Goal: Task Accomplishment & Management: Manage account settings

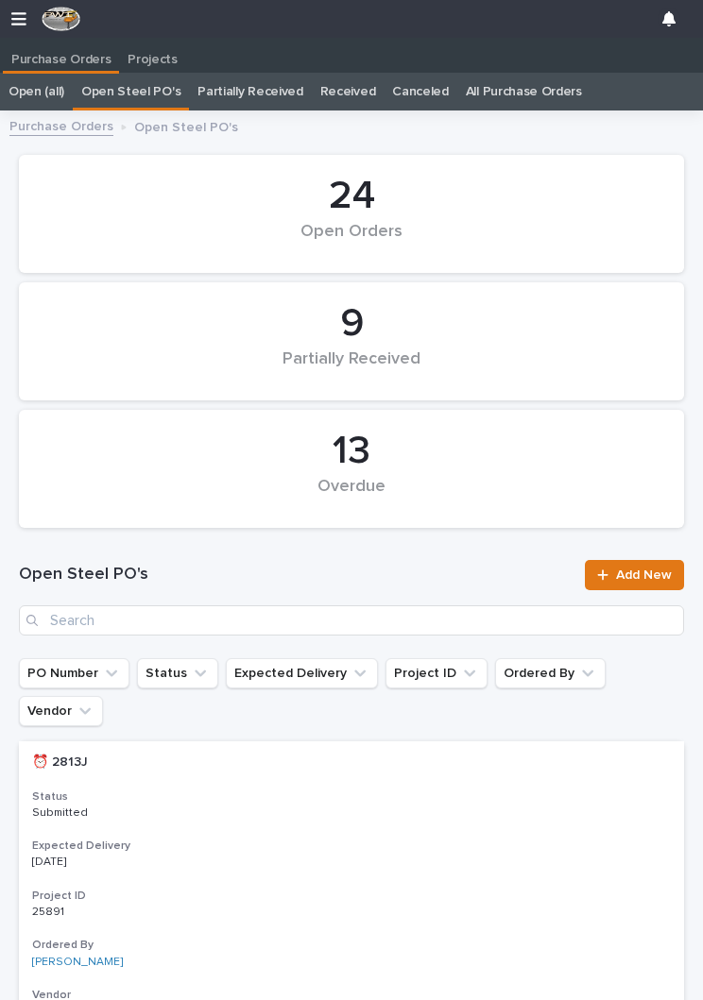
scroll to position [1, 0]
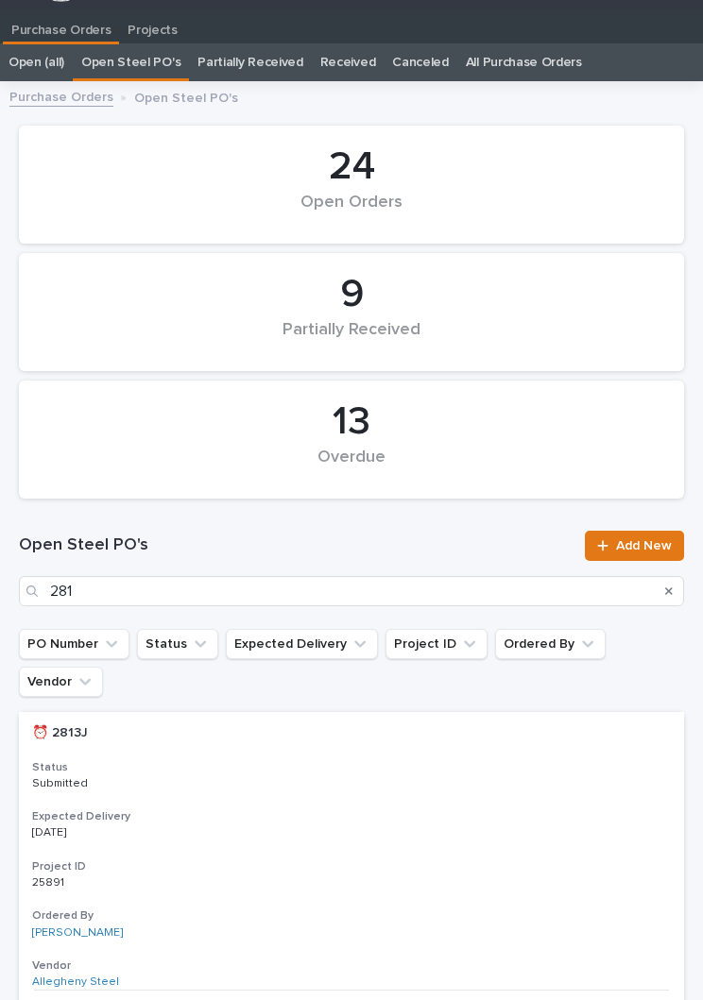
type input "2819"
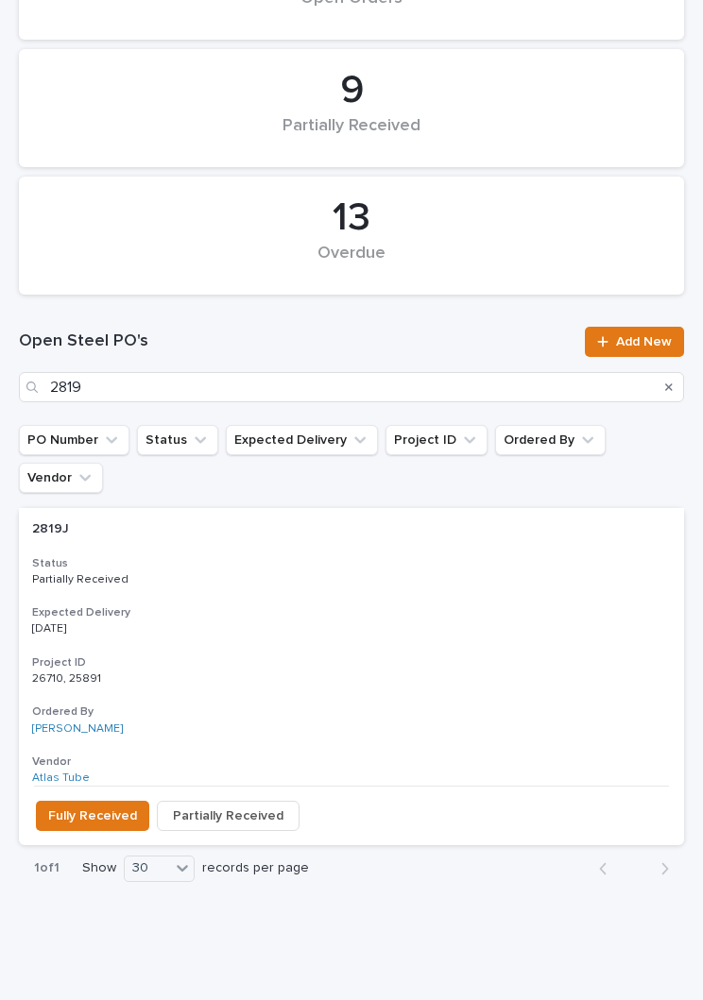
scroll to position [231, 0]
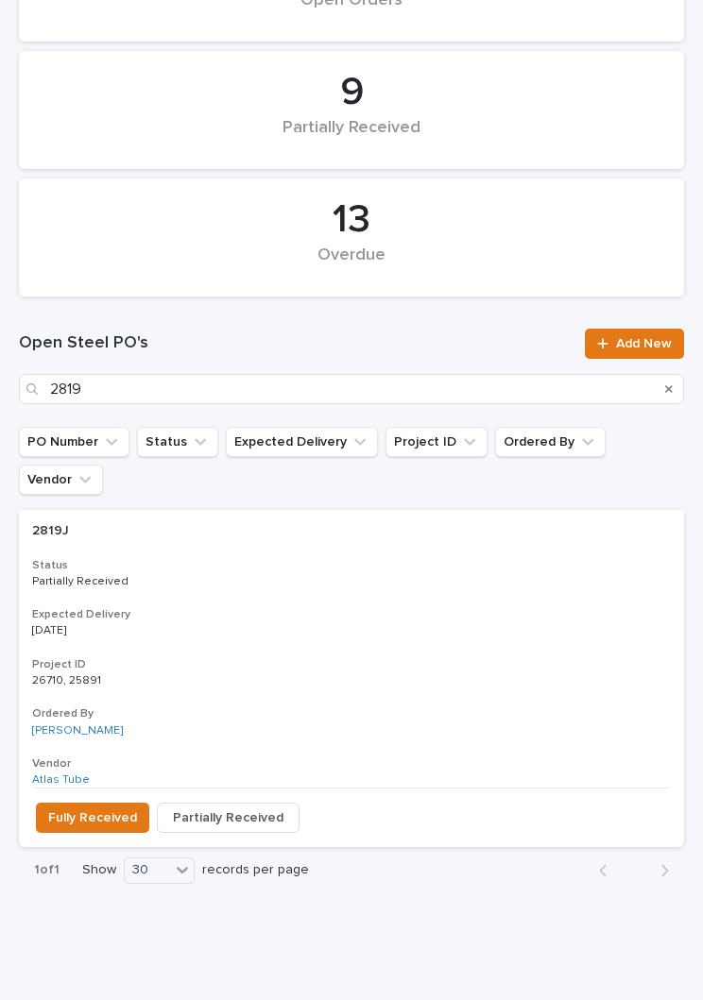
click at [380, 607] on h3 "Expected Delivery" at bounding box center [351, 614] width 638 height 15
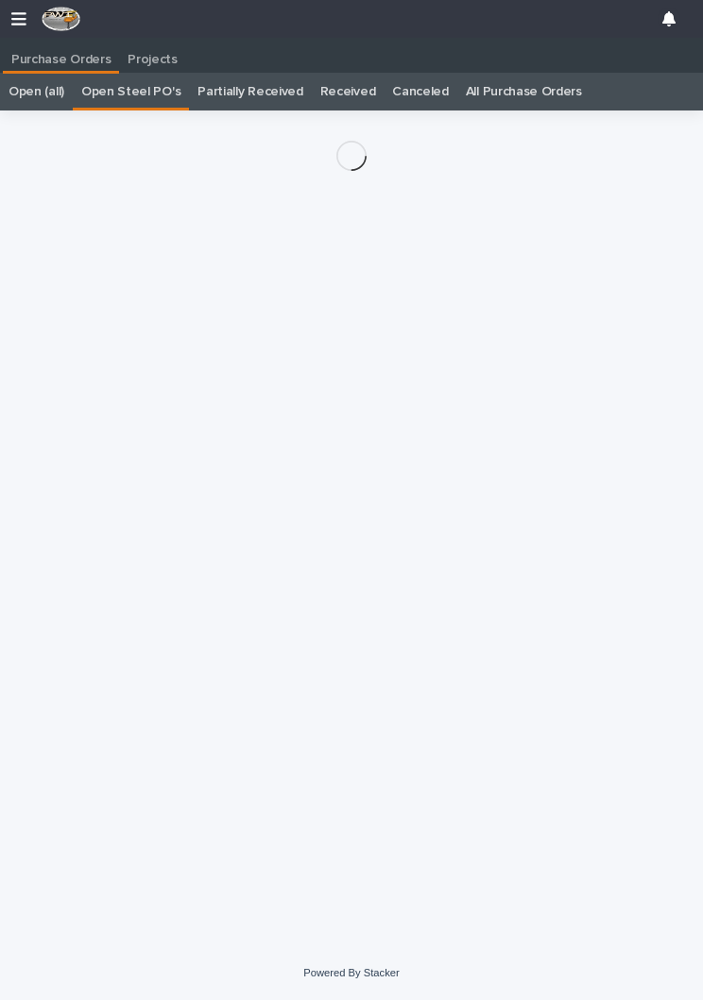
scroll to position [29, 0]
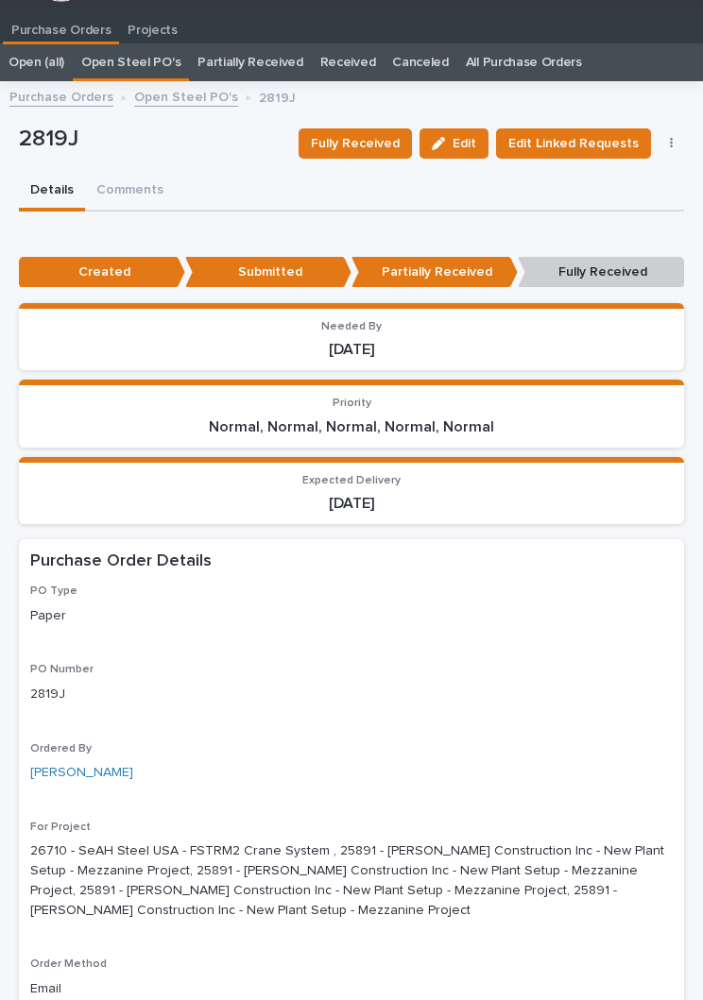
click at [382, 137] on span "Fully Received" at bounding box center [355, 143] width 89 height 23
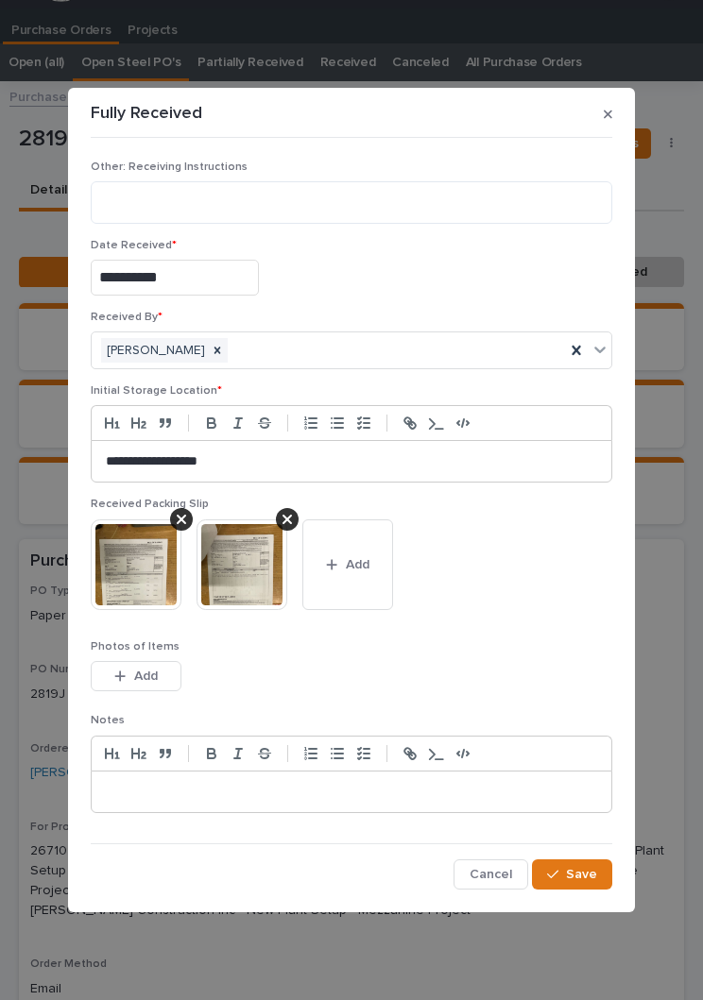
click at [348, 563] on span "Add" at bounding box center [358, 564] width 24 height 17
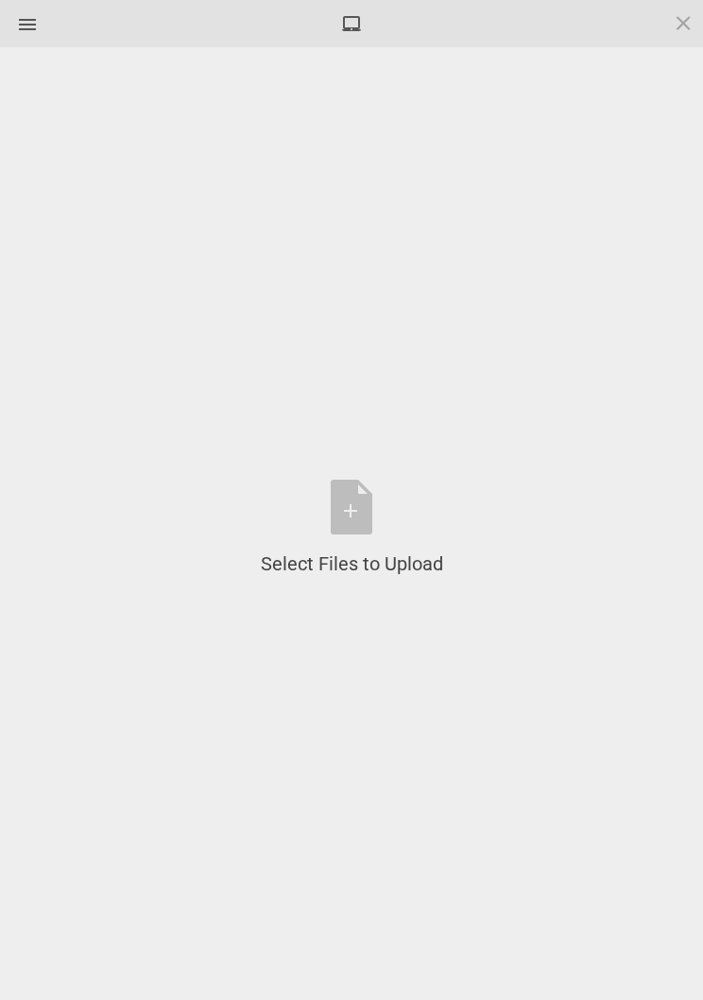
click at [356, 519] on div "Select Files to Upload or Drag and Drop, Copy and Paste Files" at bounding box center [352, 528] width 182 height 97
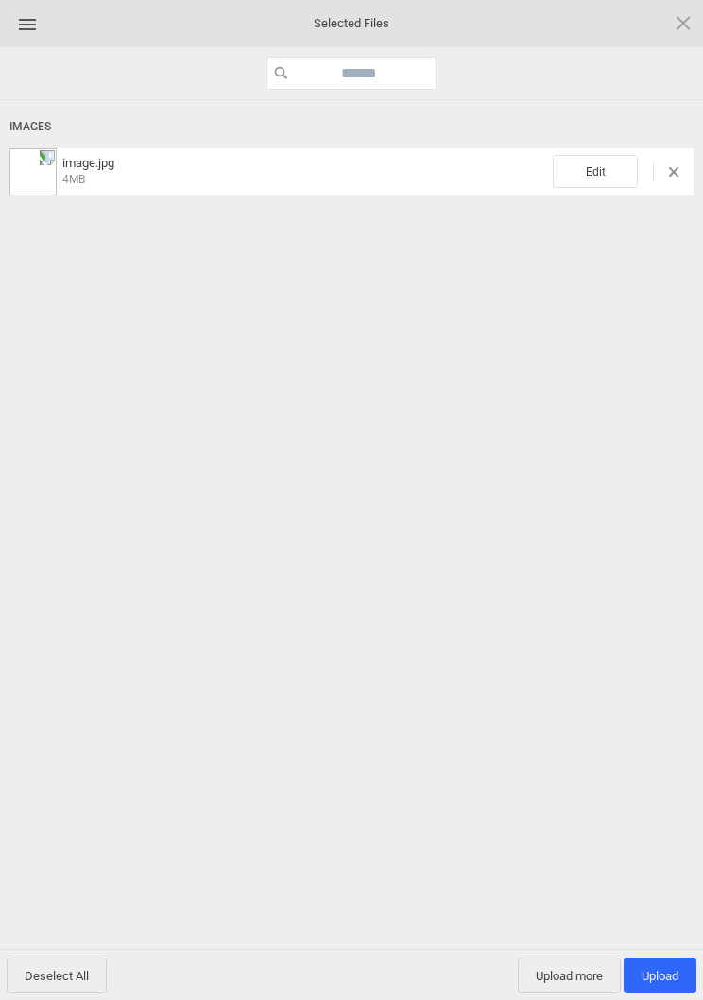
click at [603, 168] on span "Edit" at bounding box center [594, 171] width 85 height 33
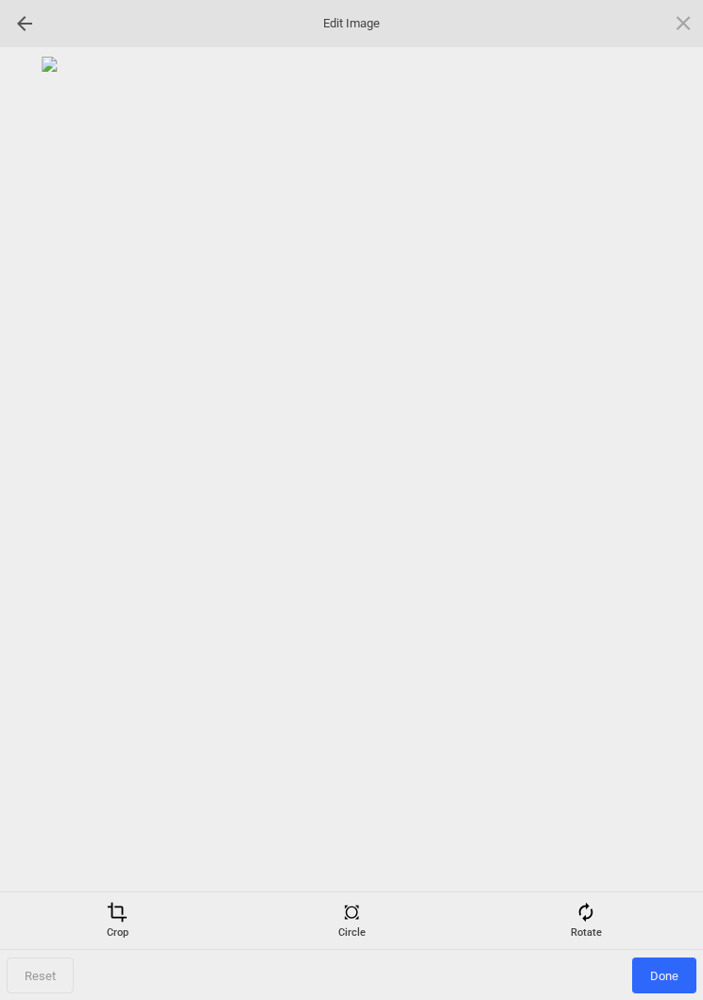
click at [593, 923] on div "Rotate" at bounding box center [585, 921] width 225 height 38
click at [668, 490] on div at bounding box center [659, 500] width 47 height 47
click at [661, 485] on div at bounding box center [659, 500] width 47 height 47
click at [656, 490] on div at bounding box center [659, 500] width 47 height 47
click at [654, 490] on div at bounding box center [659, 500] width 47 height 47
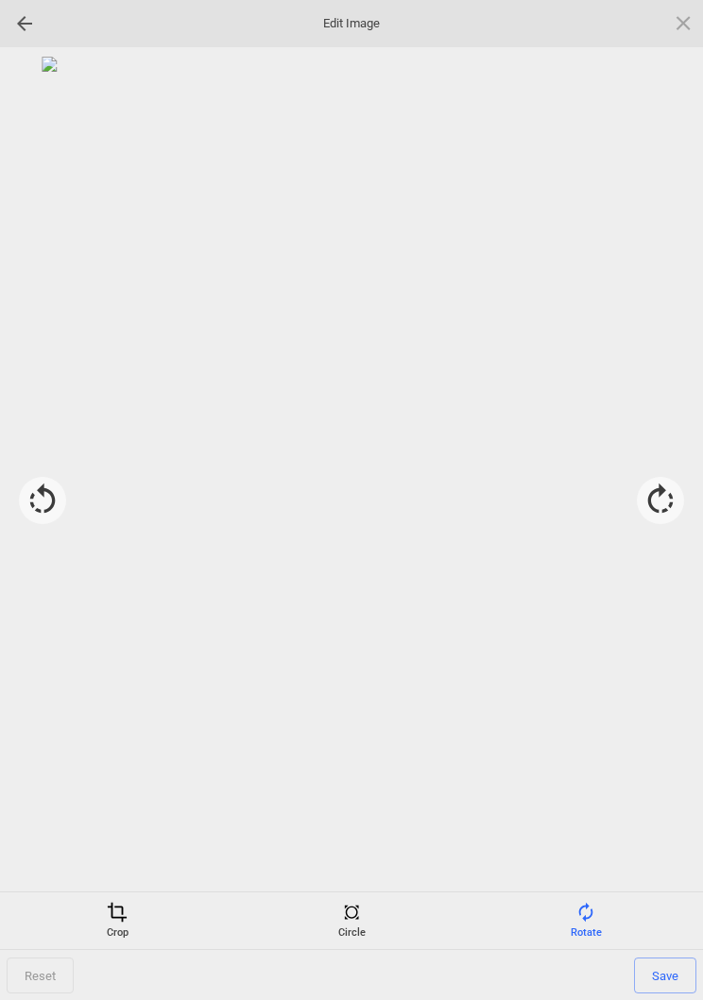
click at [108, 939] on div "Crop" at bounding box center [117, 921] width 225 height 38
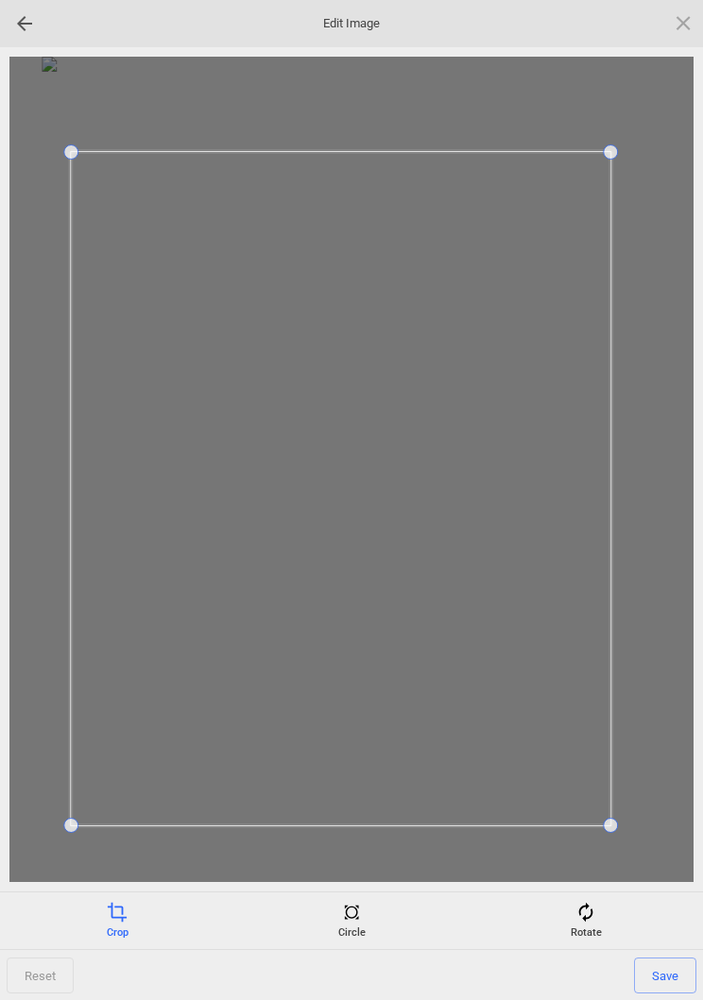
click at [673, 971] on span "Save" at bounding box center [665, 976] width 62 height 36
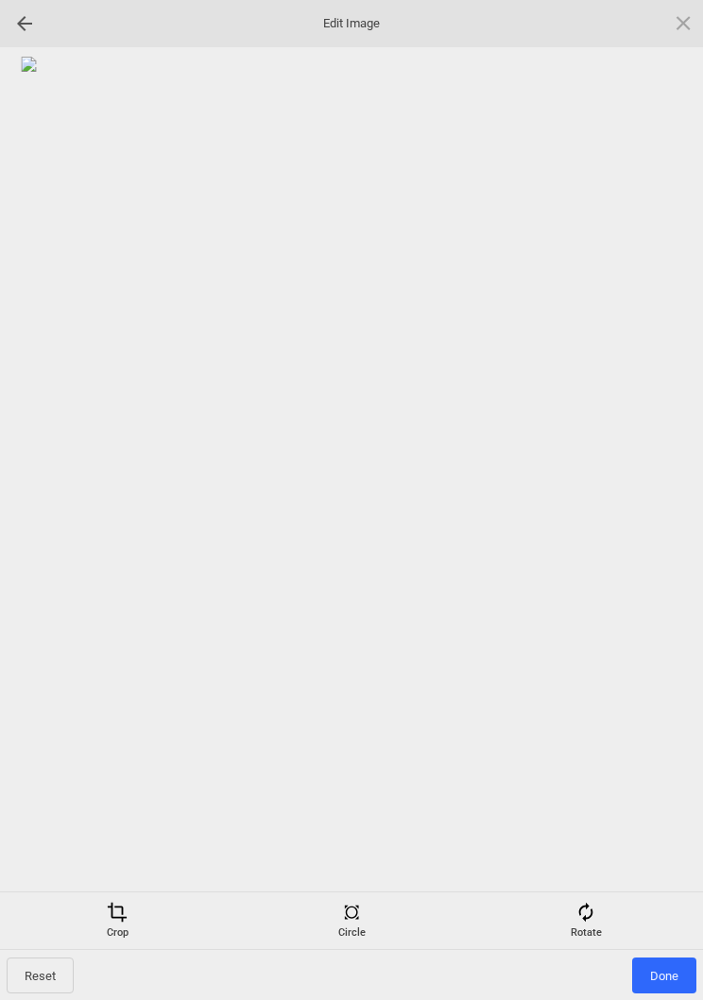
click at [670, 961] on span "Done" at bounding box center [664, 976] width 64 height 36
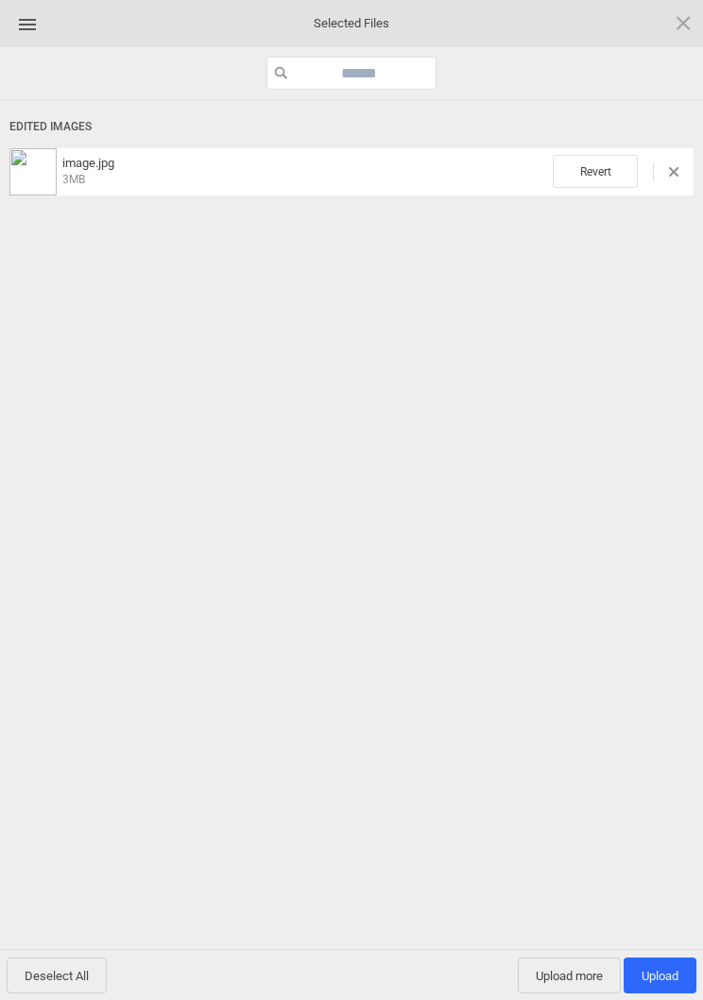
click at [559, 980] on span "Upload more" at bounding box center [569, 976] width 103 height 36
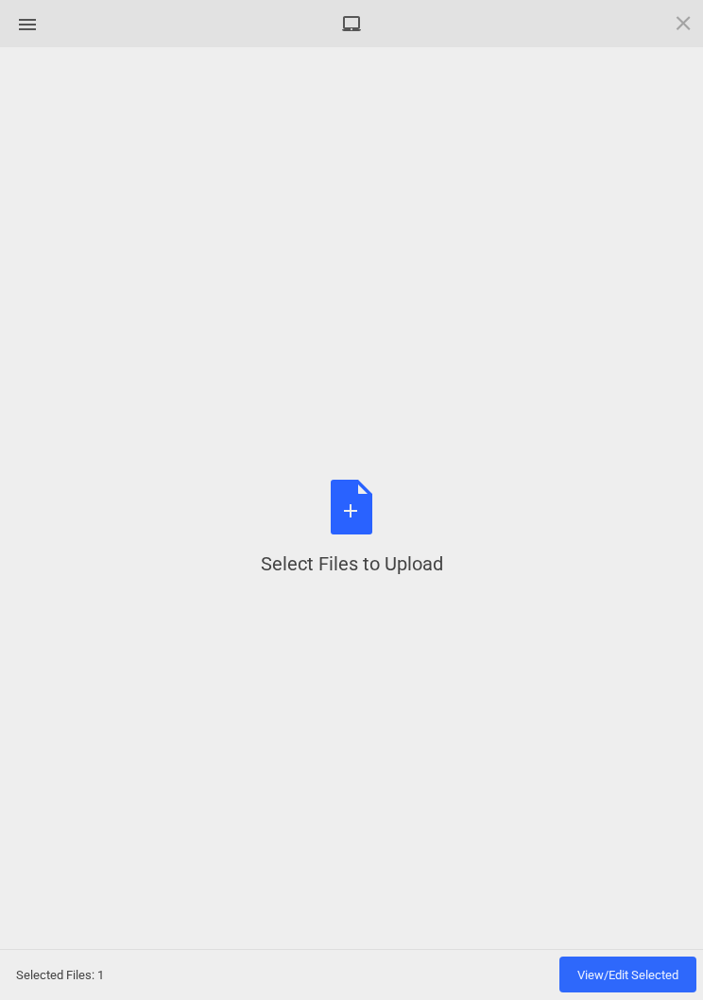
click at [362, 528] on div "Select Files to Upload or Drag and Drop, Copy and Paste Files" at bounding box center [352, 528] width 182 height 97
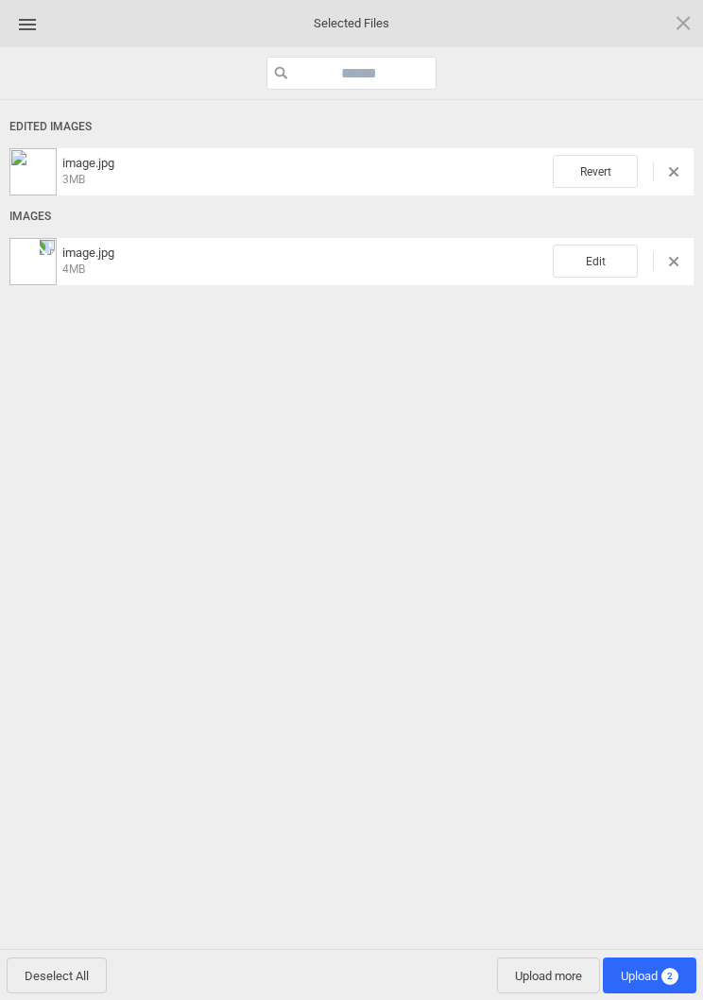
click at [608, 258] on span "Edit" at bounding box center [594, 261] width 85 height 33
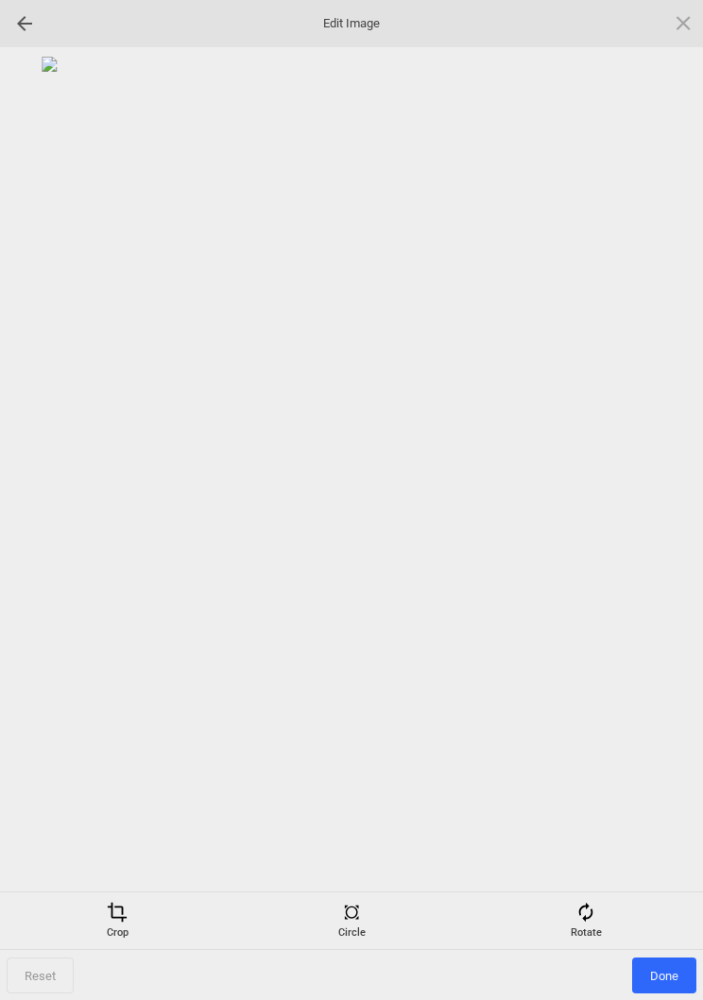
click at [603, 923] on div "Rotate" at bounding box center [585, 921] width 225 height 38
click at [677, 508] on div at bounding box center [659, 500] width 47 height 47
click at [664, 492] on div at bounding box center [659, 500] width 47 height 47
click at [653, 486] on div at bounding box center [659, 500] width 47 height 47
click at [650, 504] on div at bounding box center [659, 500] width 47 height 47
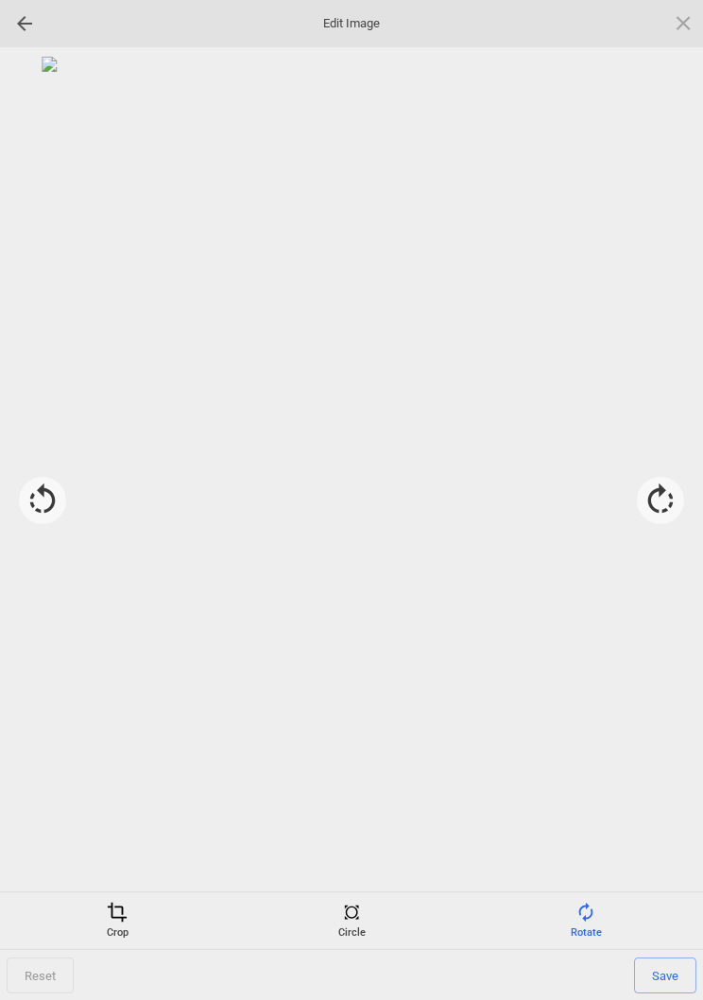
click at [118, 925] on div "Crop" at bounding box center [117, 921] width 225 height 38
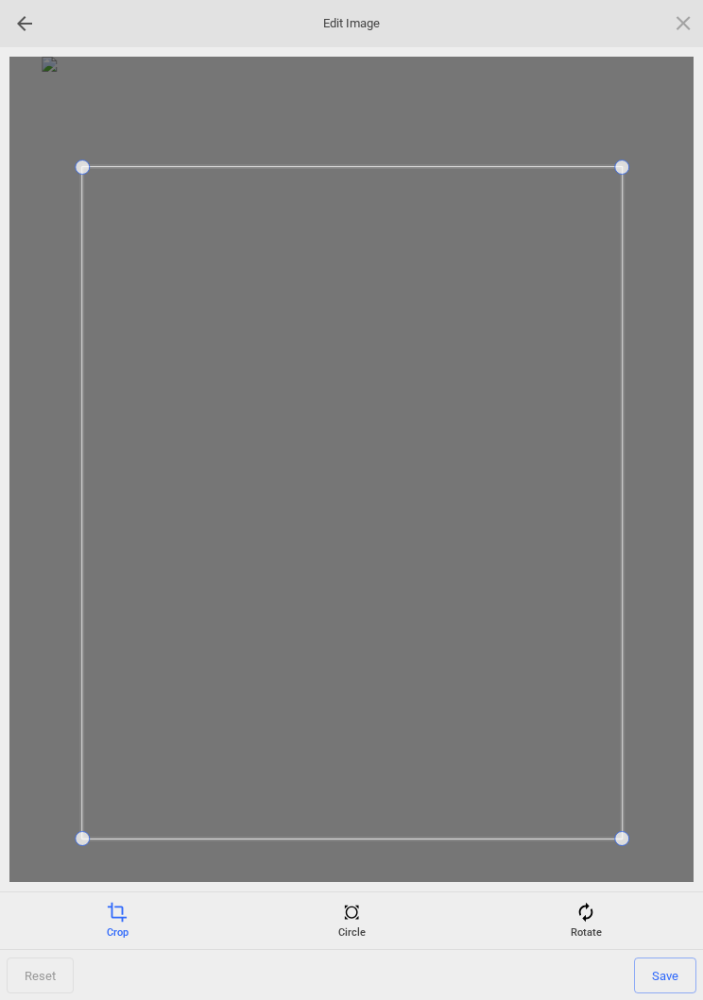
click at [673, 970] on span "Save" at bounding box center [665, 976] width 62 height 36
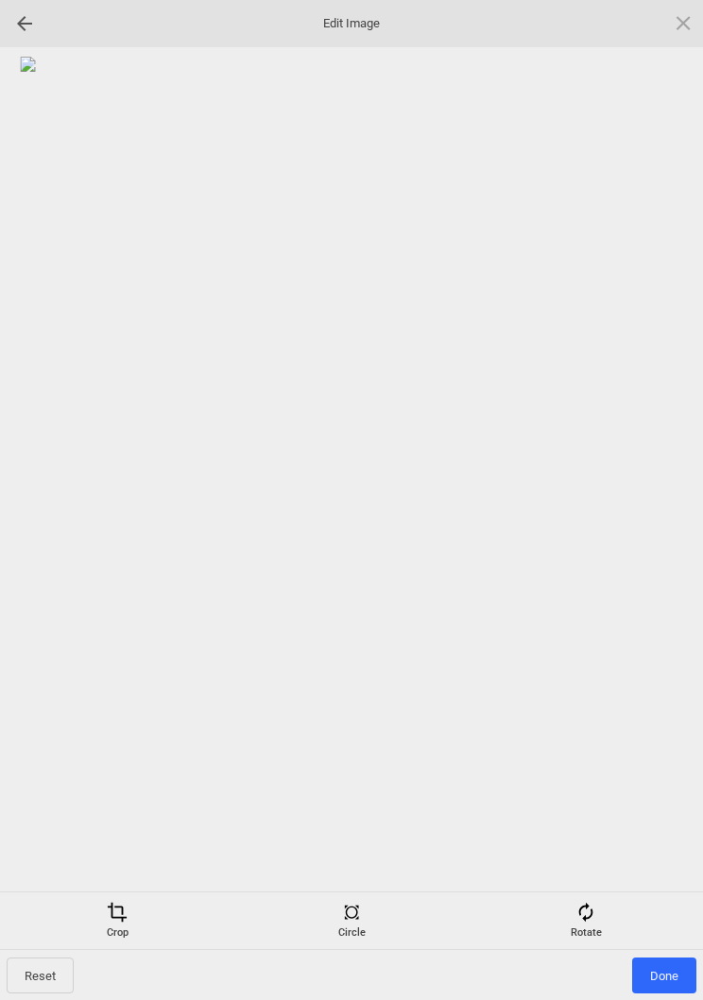
click at [669, 971] on span "Done" at bounding box center [664, 976] width 64 height 36
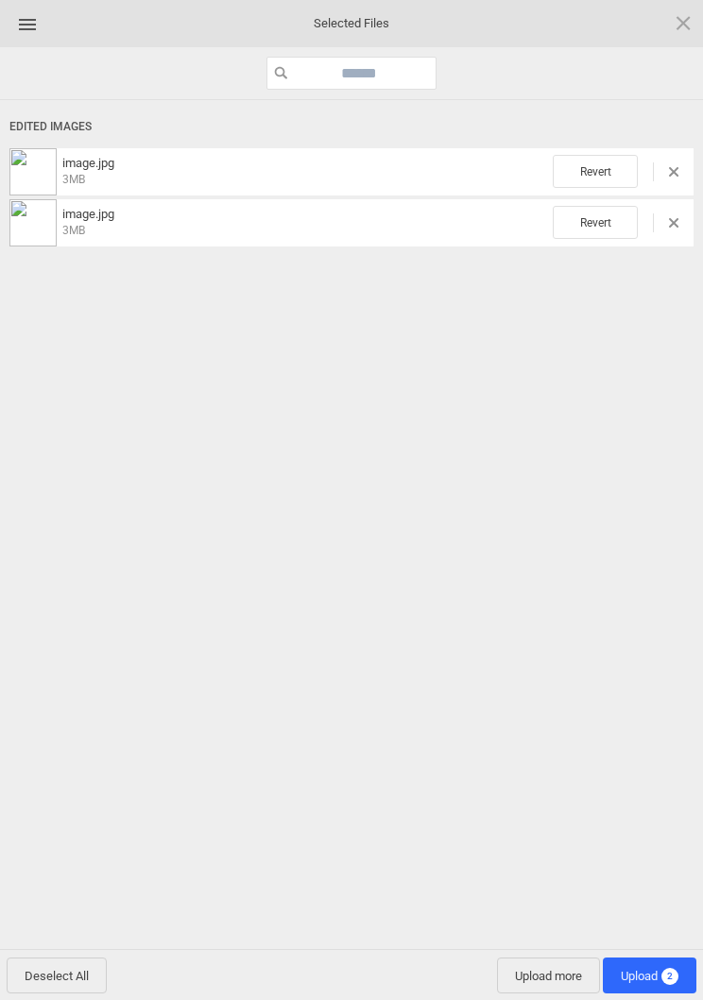
click at [535, 988] on span "Upload more" at bounding box center [548, 976] width 103 height 36
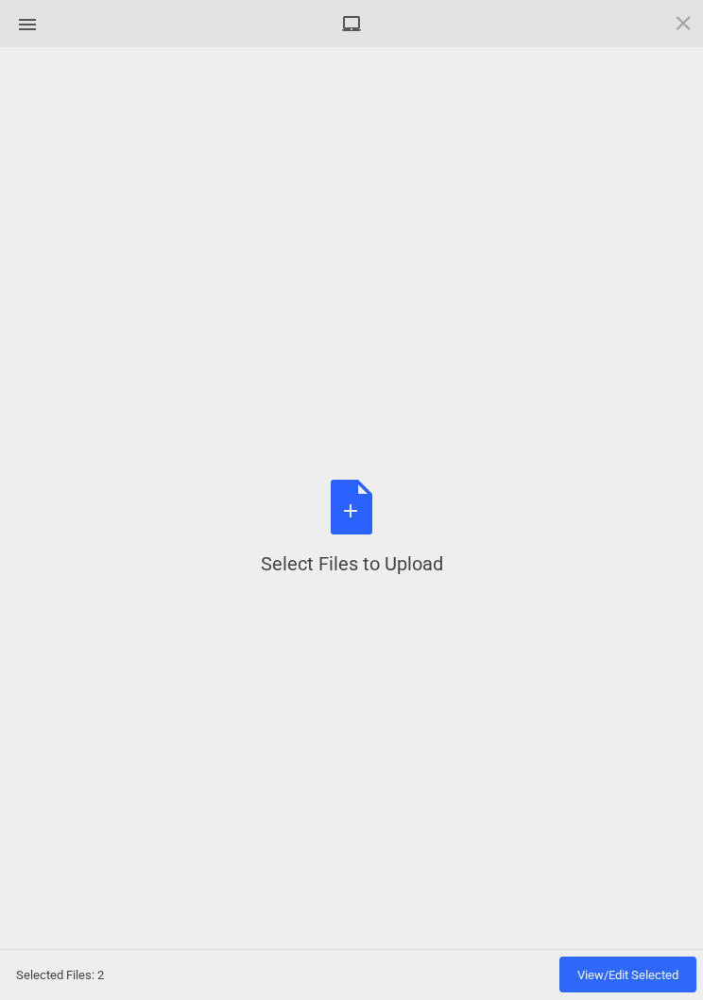
click at [367, 510] on div "Select Files to Upload or Drag and Drop, Copy and Paste Files" at bounding box center [352, 528] width 182 height 97
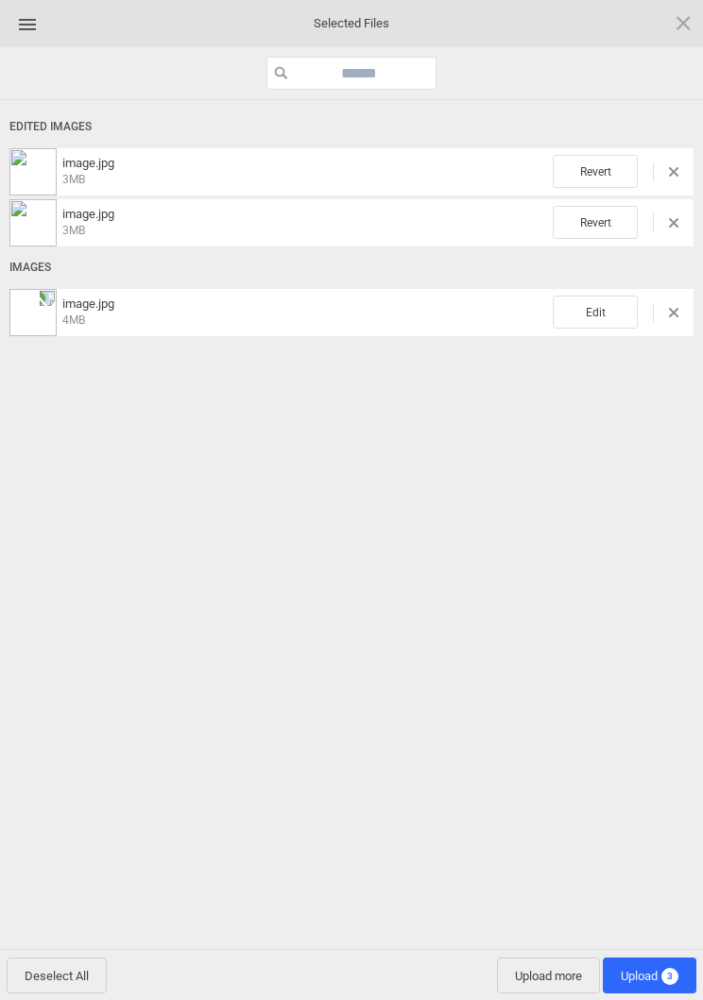
click at [588, 299] on span "Edit" at bounding box center [594, 312] width 85 height 33
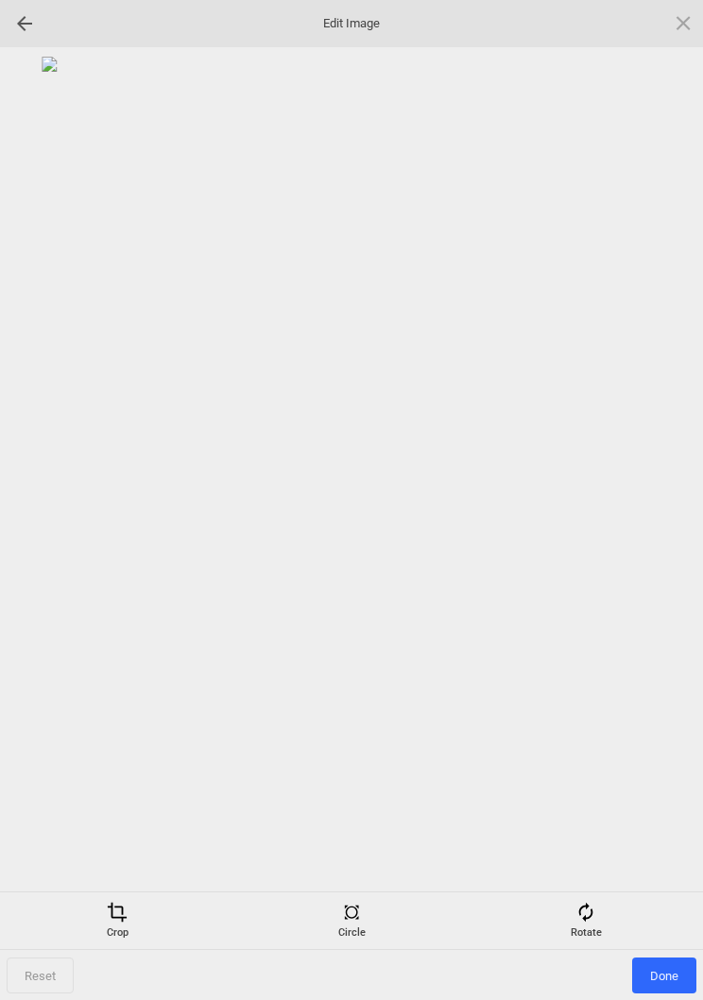
click at [587, 925] on div "Rotate" at bounding box center [585, 921] width 225 height 38
click at [662, 504] on div at bounding box center [659, 500] width 47 height 47
click at [662, 491] on div at bounding box center [659, 500] width 47 height 47
click at [653, 495] on div at bounding box center [659, 500] width 47 height 47
click at [663, 486] on div at bounding box center [659, 500] width 47 height 47
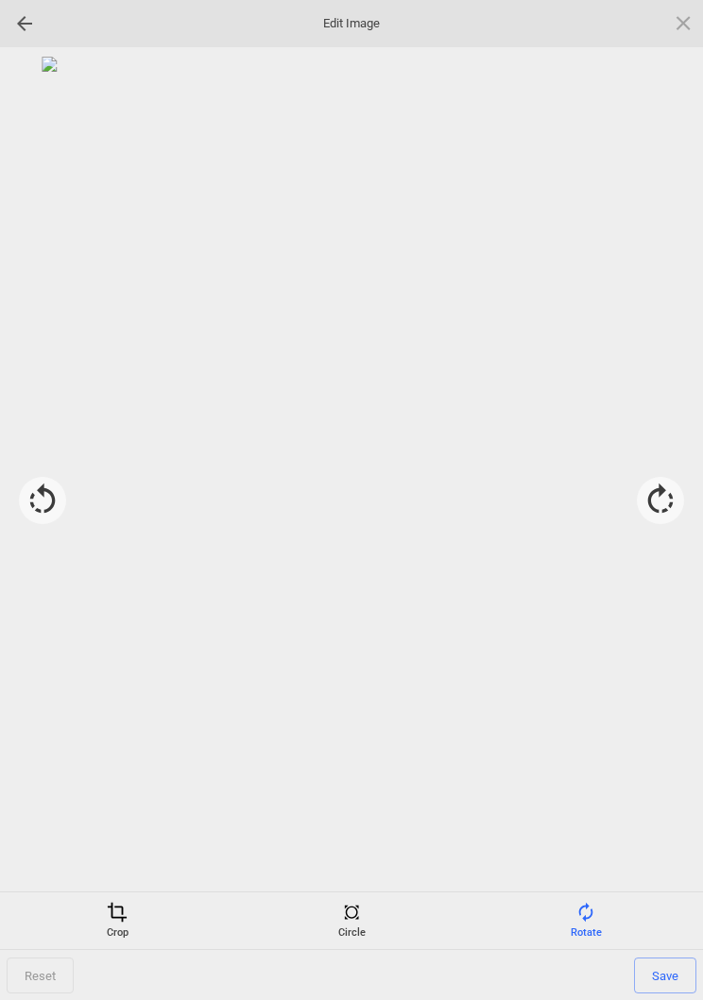
click at [118, 928] on div "Crop" at bounding box center [117, 921] width 225 height 38
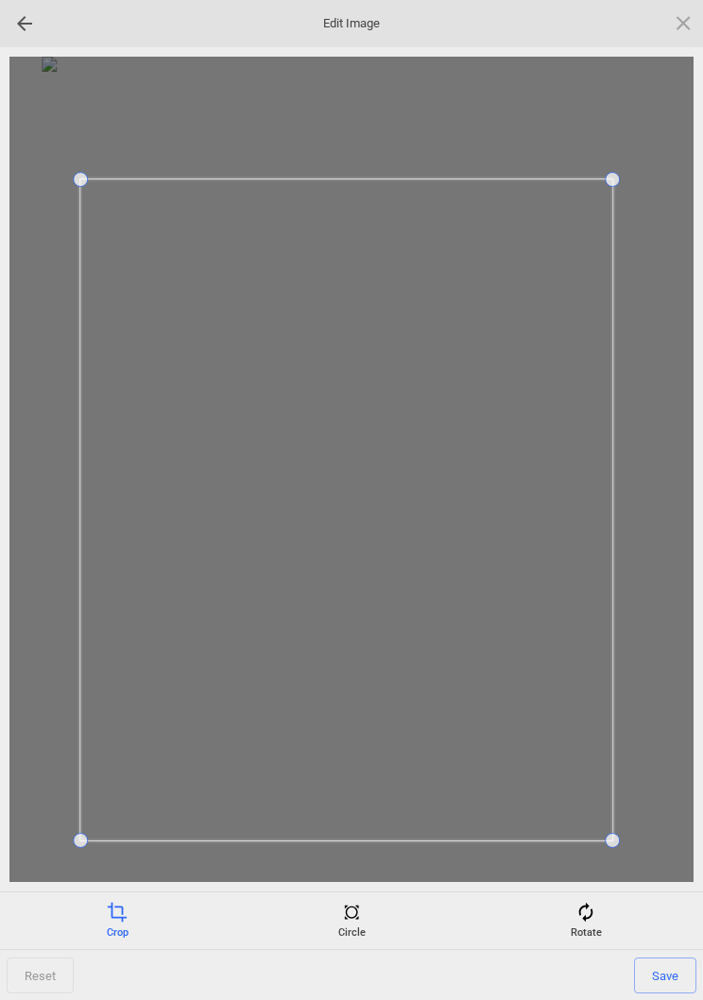
click at [660, 977] on span "Save" at bounding box center [665, 976] width 62 height 36
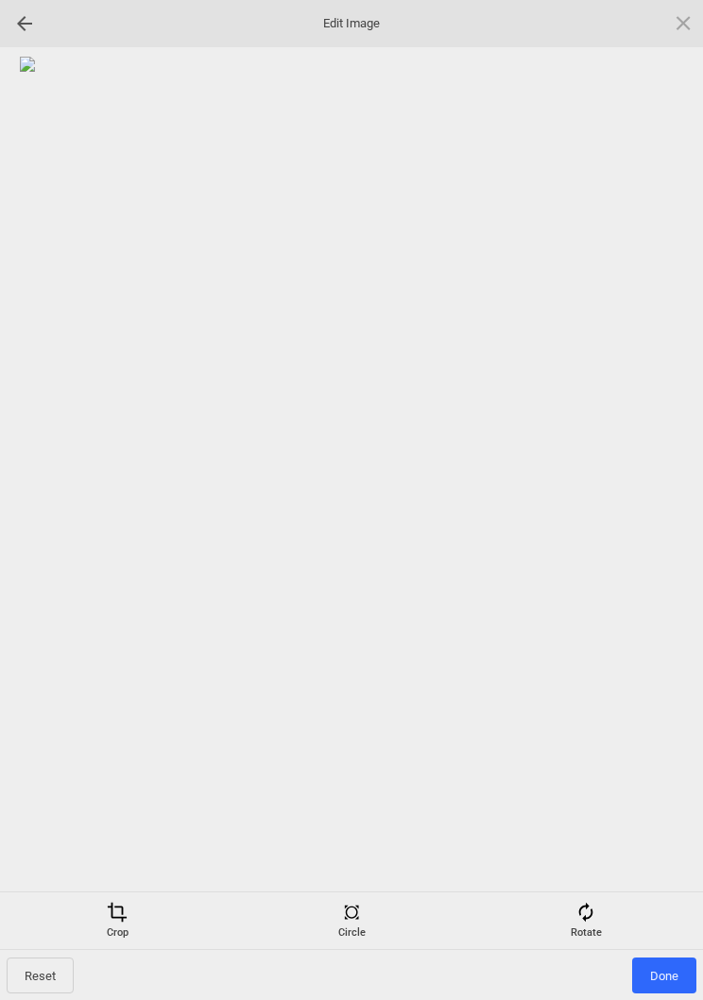
click at [669, 976] on span "Done" at bounding box center [664, 976] width 64 height 36
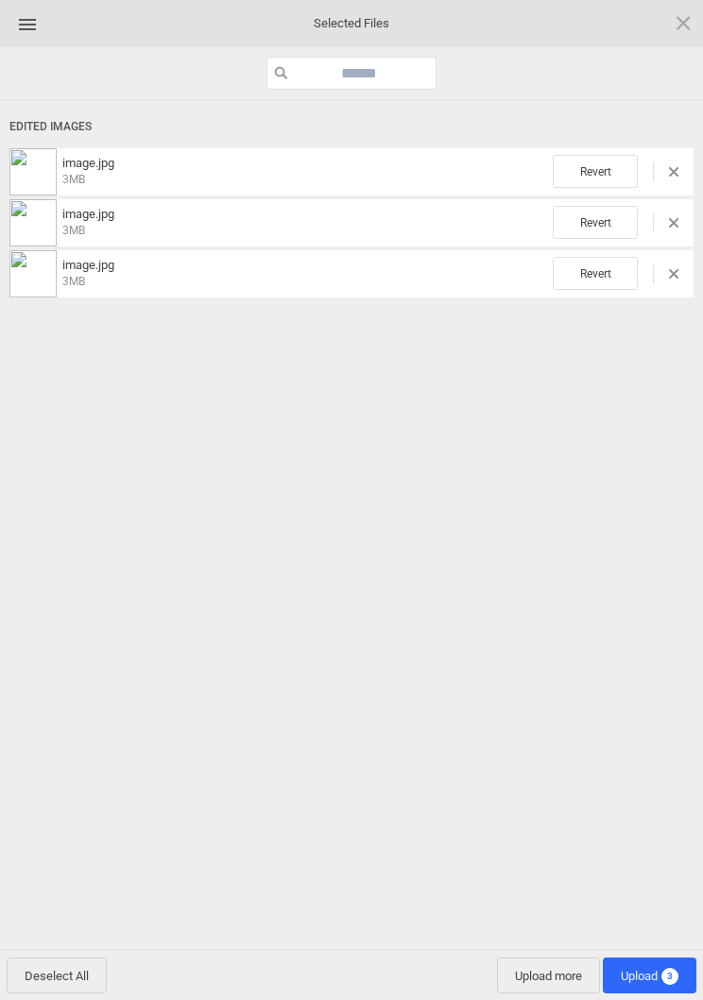
click at [659, 978] on span "Upload 3" at bounding box center [649, 976] width 58 height 14
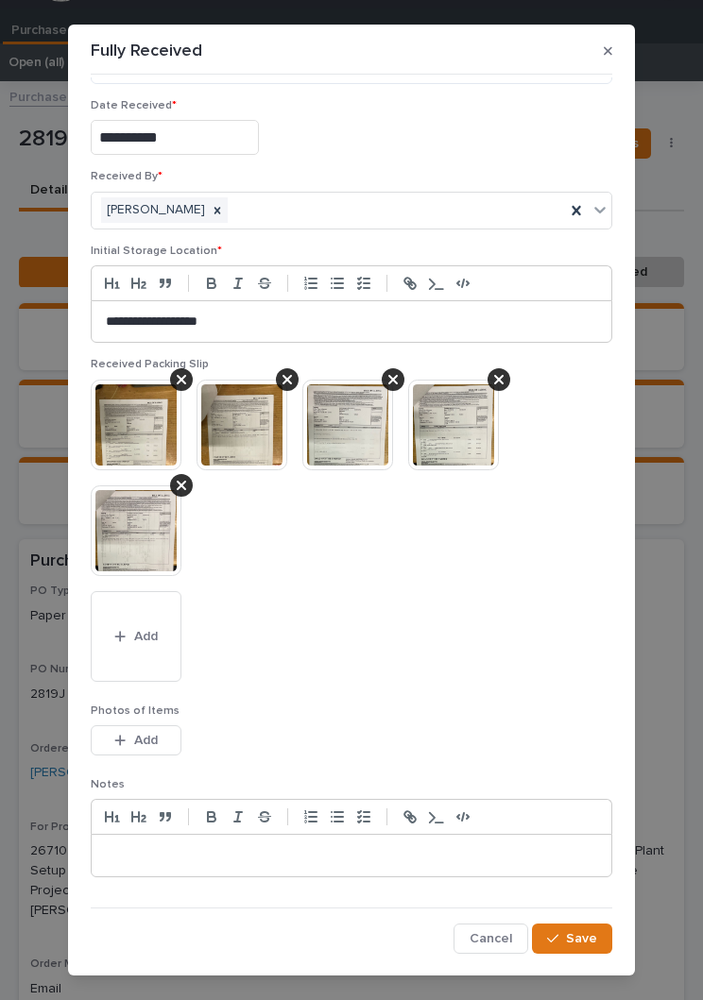
scroll to position [76, 0]
click at [586, 934] on span "Save" at bounding box center [581, 939] width 31 height 17
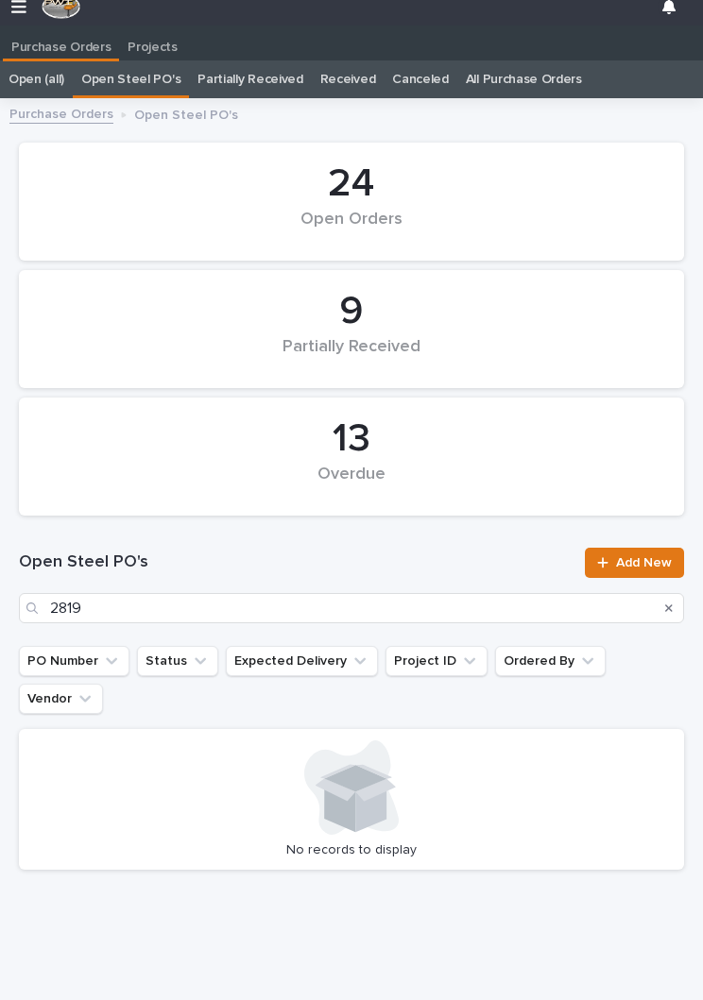
scroll to position [29, 0]
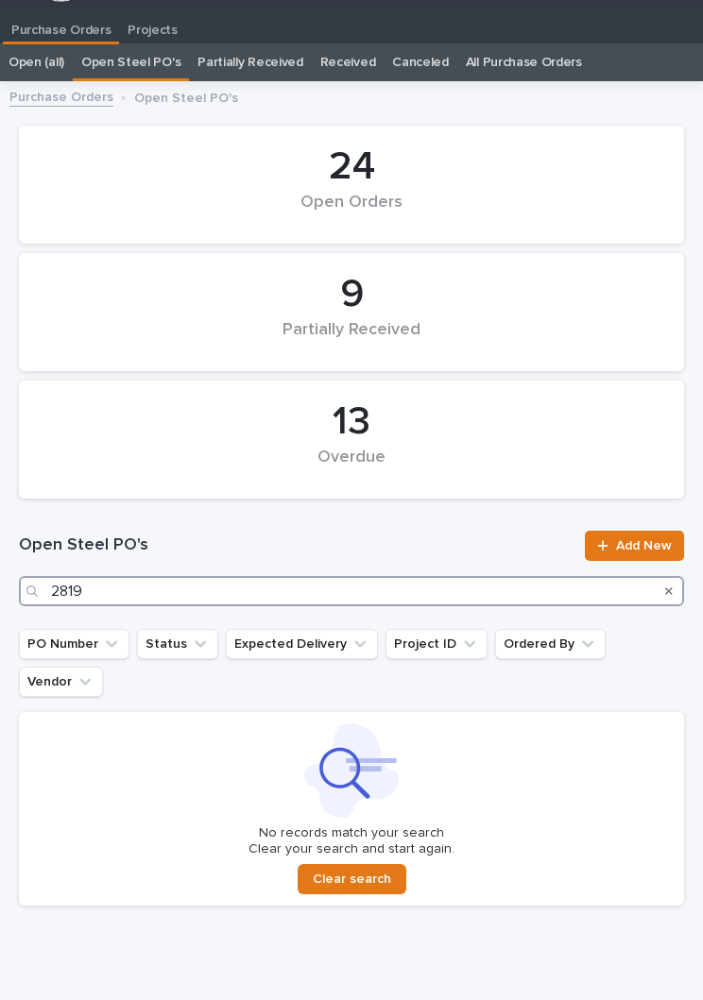
click at [258, 603] on input "2819" at bounding box center [351, 591] width 665 height 30
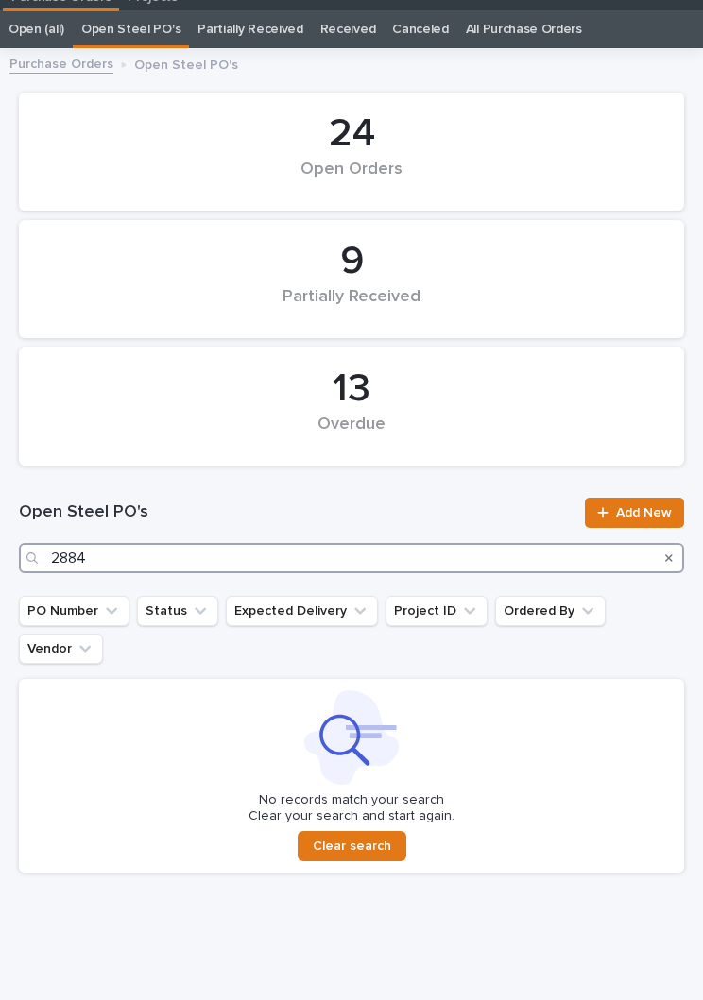
scroll to position [59, 0]
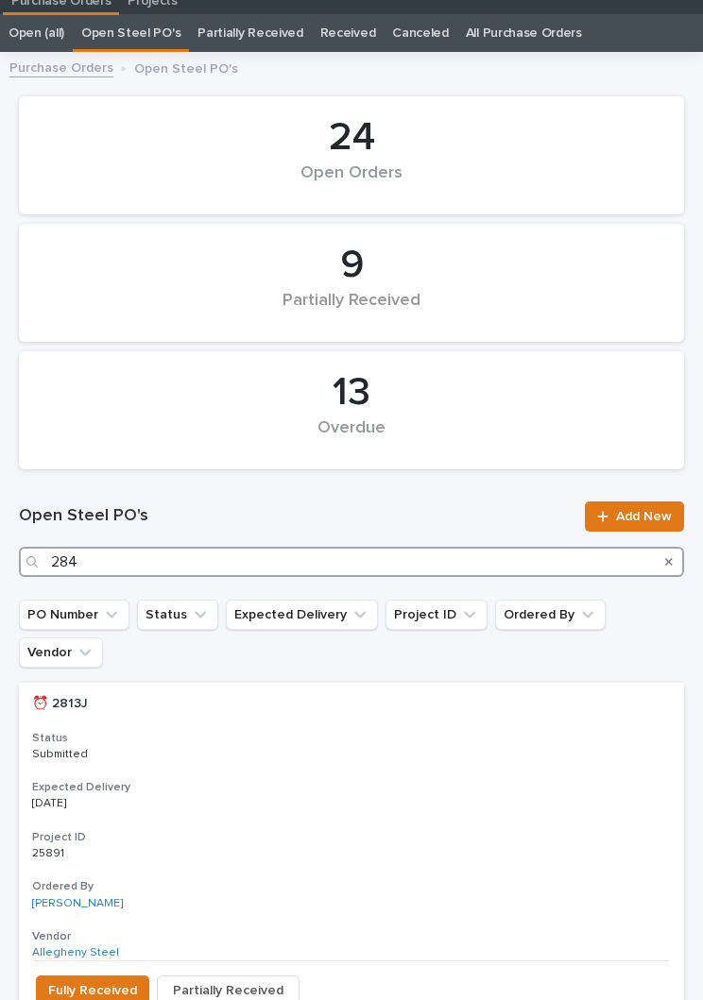
type input "2844"
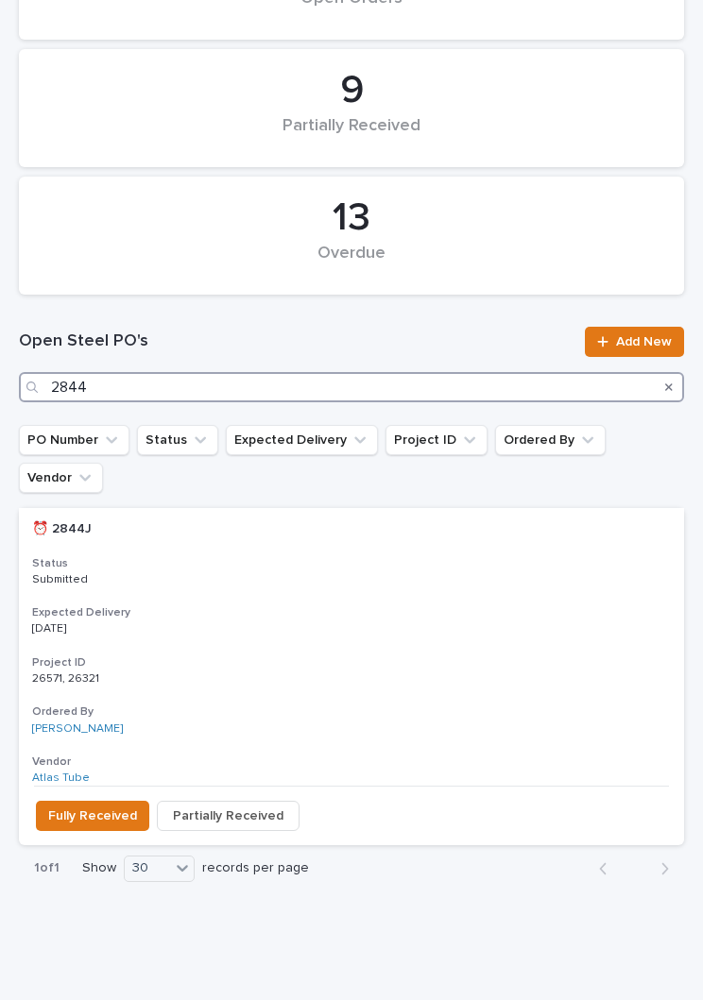
scroll to position [231, 0]
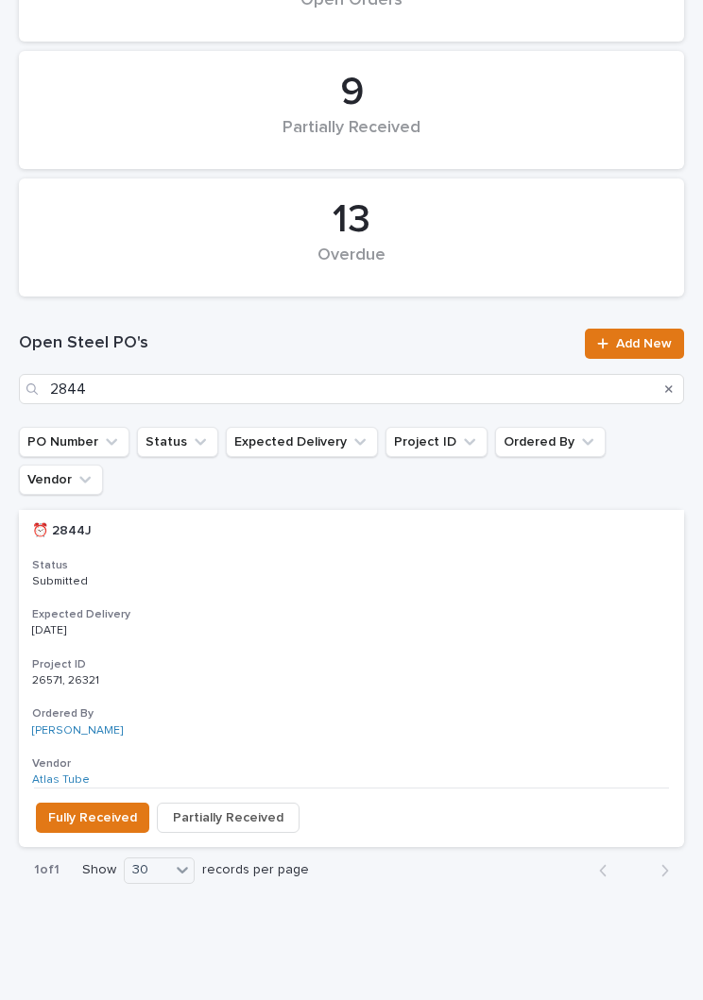
click at [331, 566] on div "⏰ 2844J ⏰ 2844J Status Submitted Expected Delivery [DATE] Project ID 26571, 263…" at bounding box center [351, 649] width 665 height 278
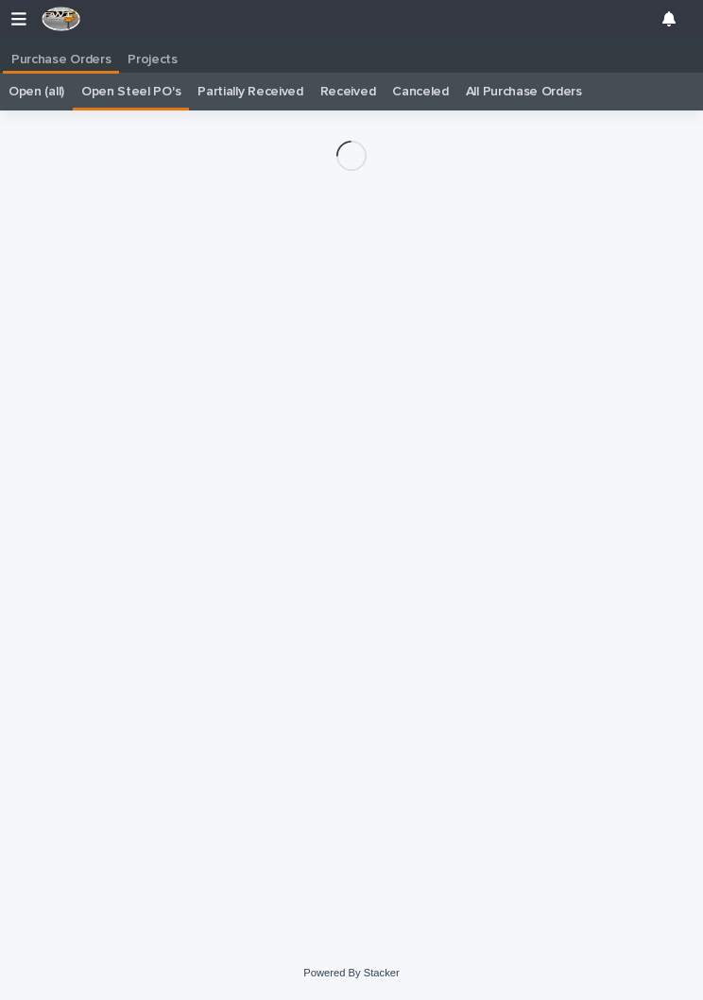
scroll to position [29, 0]
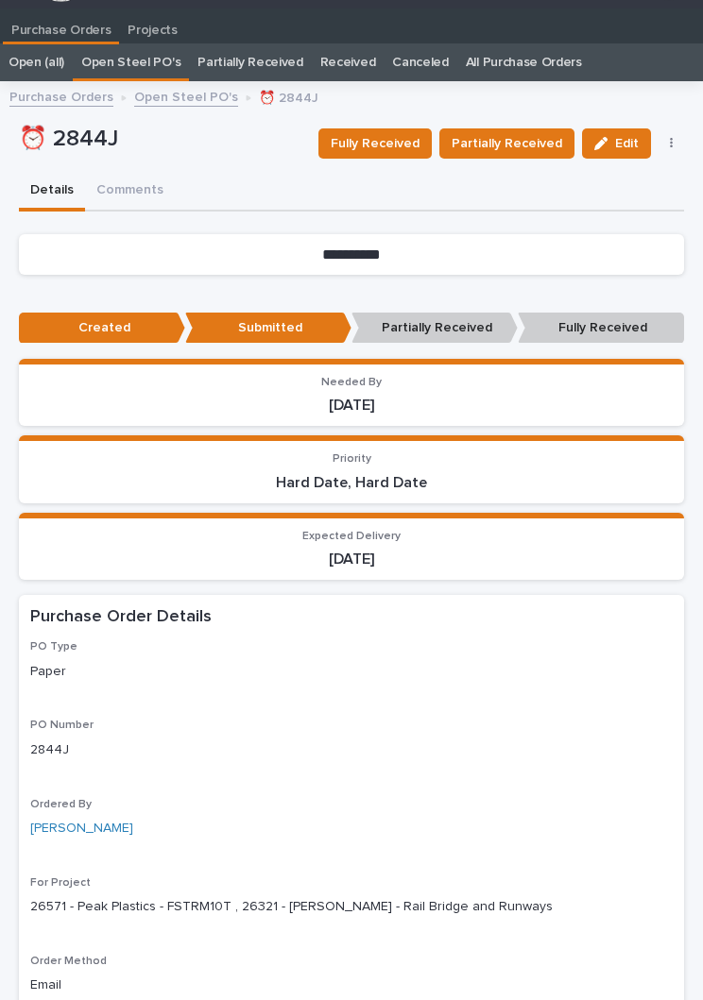
click at [392, 139] on span "Fully Received" at bounding box center [375, 143] width 89 height 23
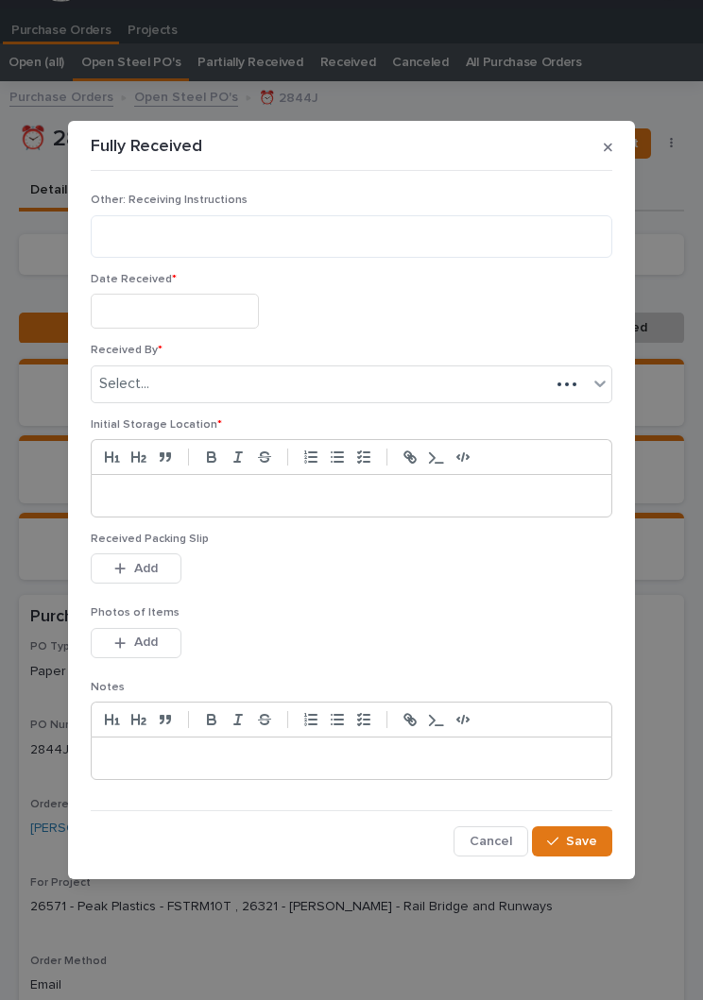
click at [193, 315] on input "text" at bounding box center [175, 311] width 168 height 35
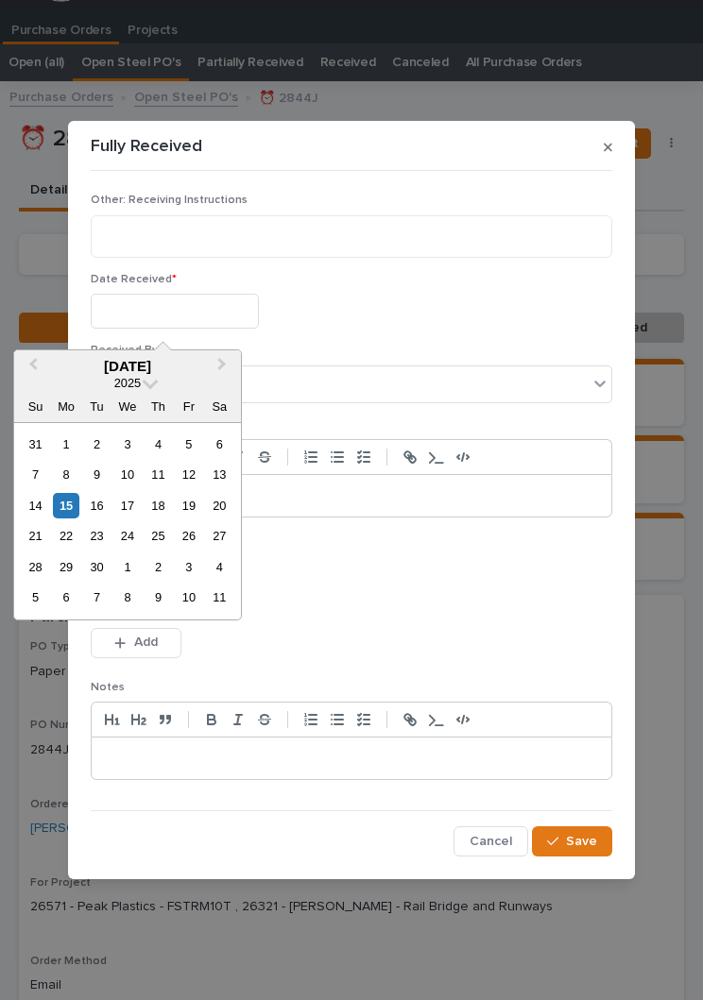
click at [75, 502] on div "15" at bounding box center [65, 505] width 25 height 25
type input "**********"
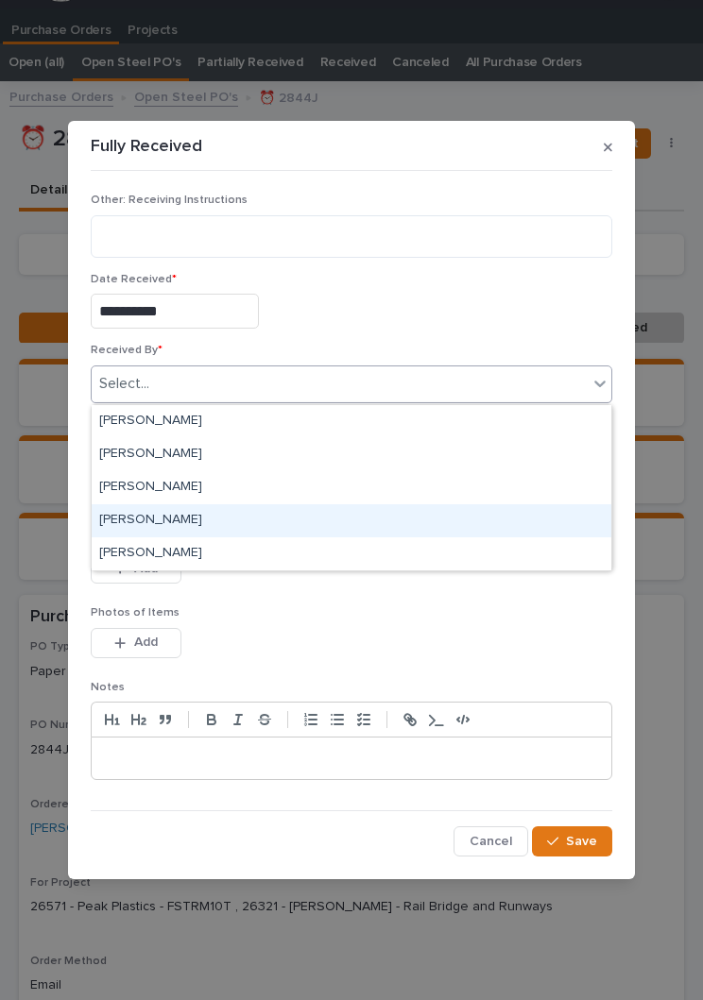
click at [234, 516] on div "[PERSON_NAME]" at bounding box center [351, 520] width 519 height 33
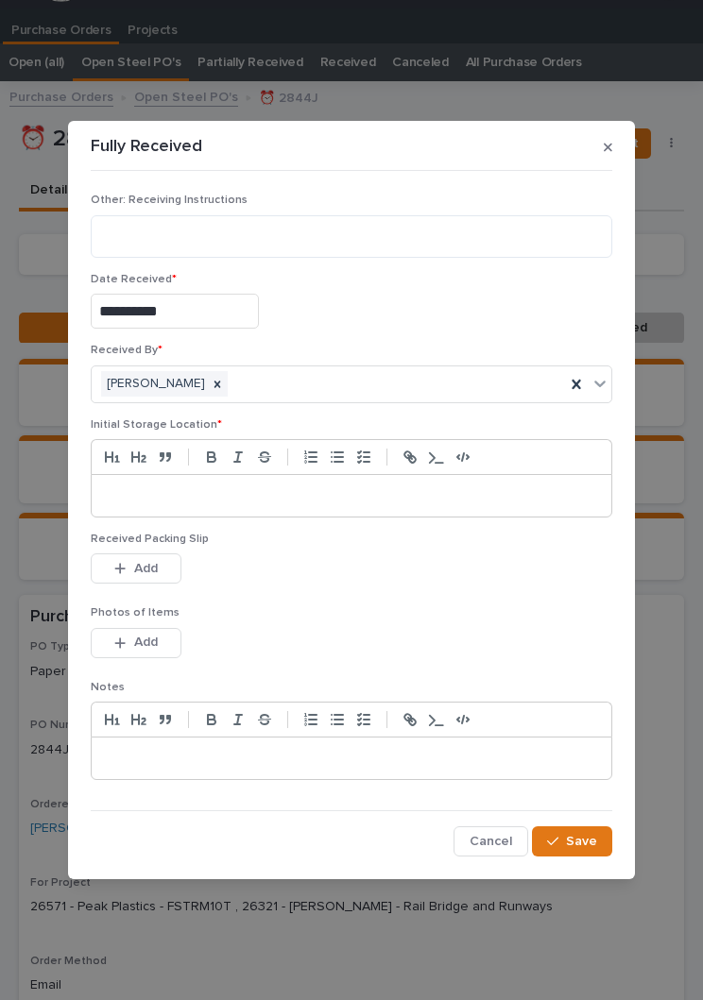
click at [335, 501] on p at bounding box center [351, 495] width 491 height 19
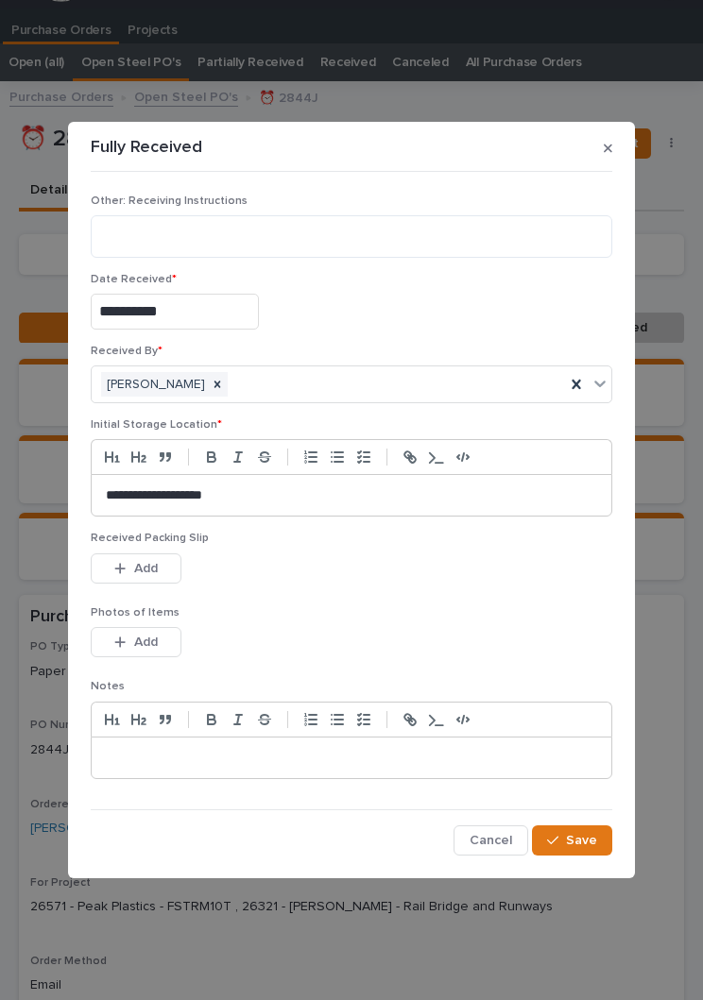
click at [363, 607] on p "Photos of Items" at bounding box center [351, 612] width 521 height 13
click at [368, 588] on div "This file cannot be opened Download File Add" at bounding box center [351, 572] width 521 height 38
click at [148, 572] on span "Add" at bounding box center [146, 568] width 24 height 17
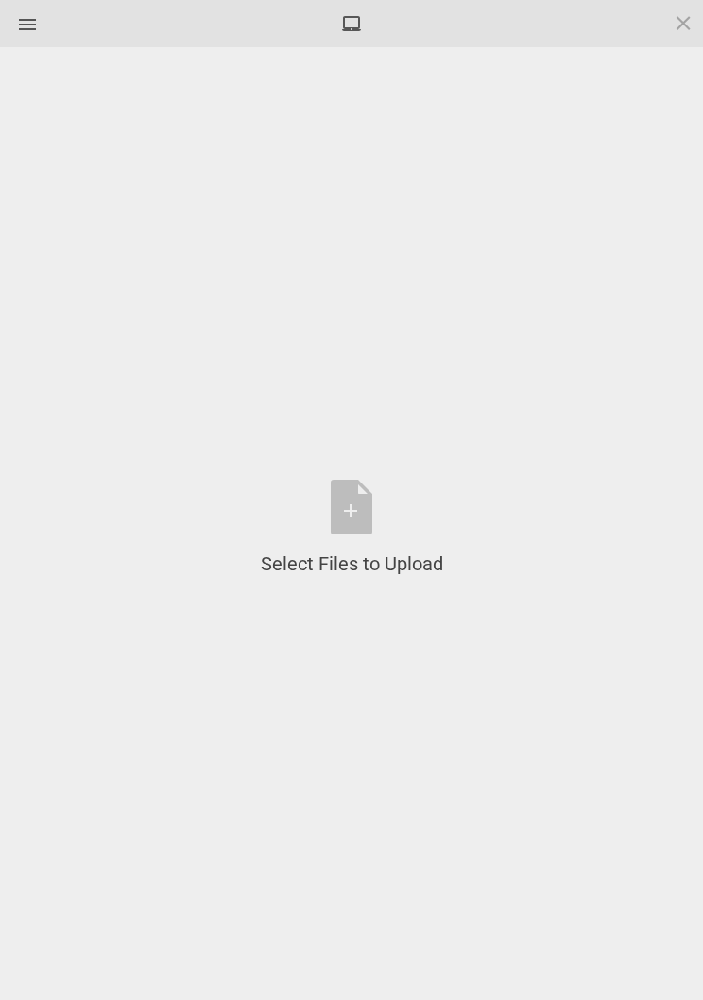
click at [343, 519] on div "Select Files to Upload or Drag and Drop, Copy and Paste Files" at bounding box center [352, 528] width 182 height 97
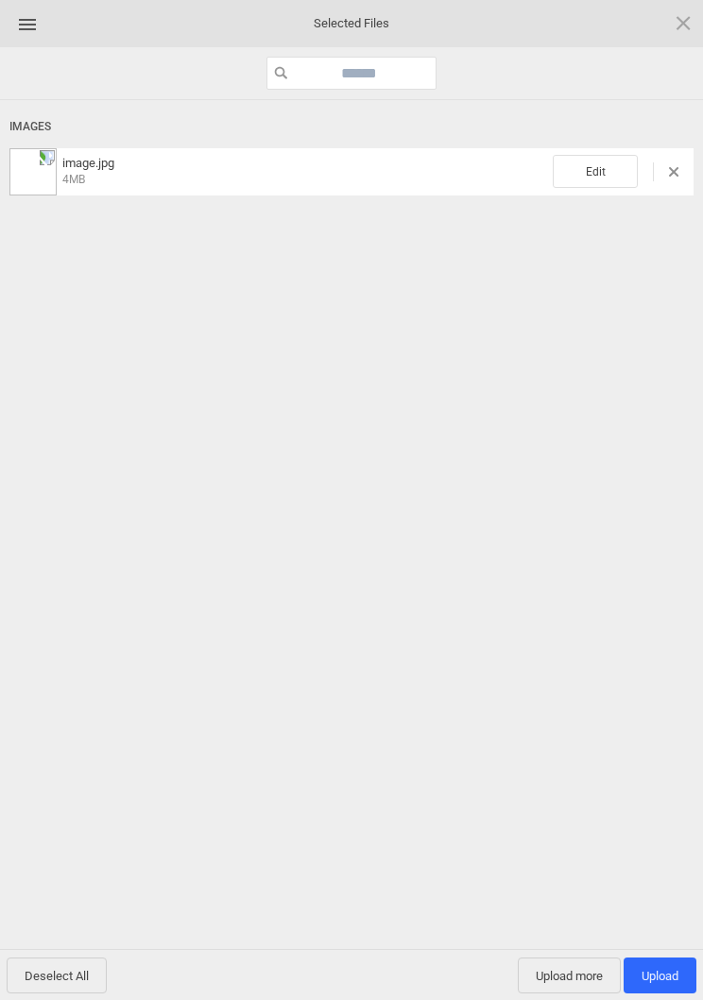
click at [603, 169] on span "Edit" at bounding box center [594, 171] width 85 height 33
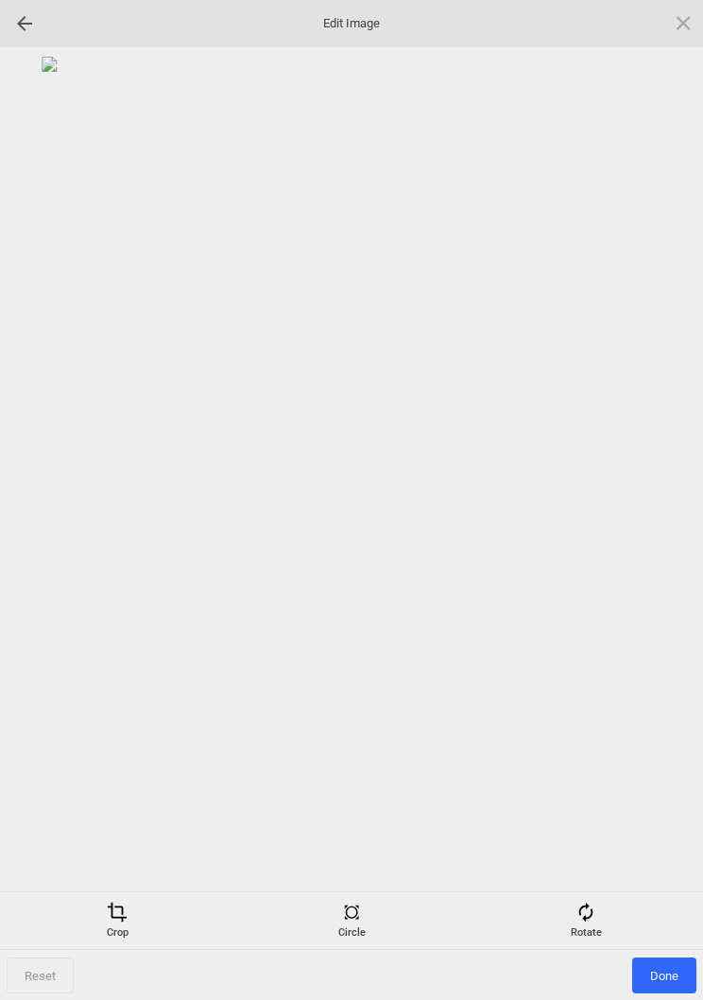
click at [585, 930] on div "Rotate" at bounding box center [585, 921] width 225 height 38
click at [665, 497] on div at bounding box center [659, 500] width 47 height 47
click at [662, 509] on div at bounding box center [659, 500] width 47 height 47
click at [667, 494] on div at bounding box center [659, 500] width 47 height 47
click at [668, 487] on div at bounding box center [659, 500] width 47 height 47
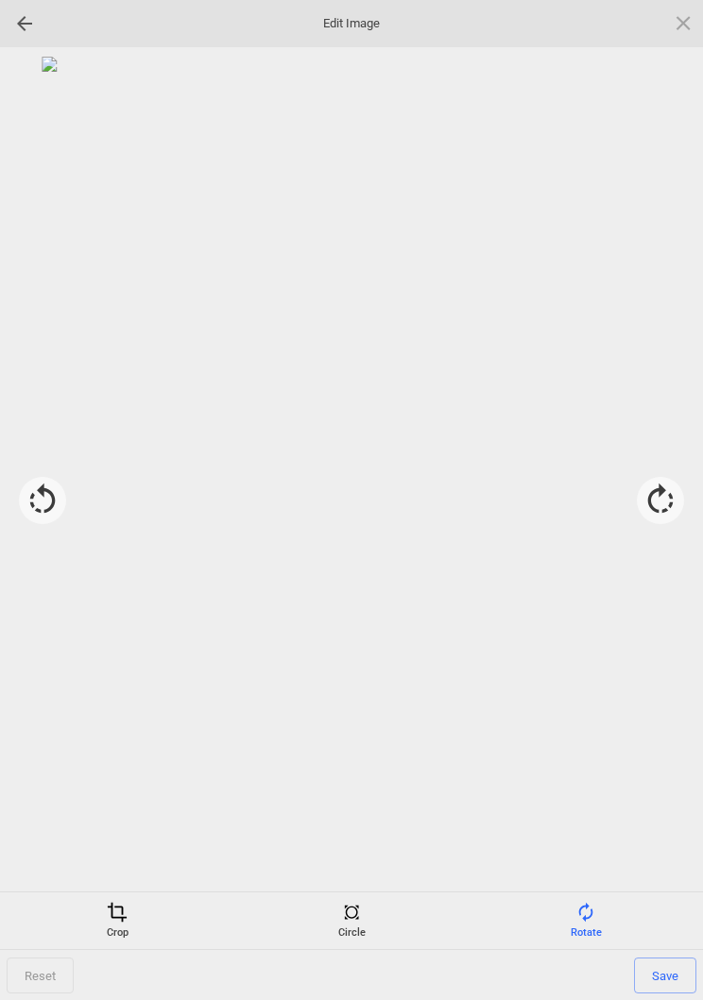
click at [127, 914] on span at bounding box center [117, 912] width 21 height 21
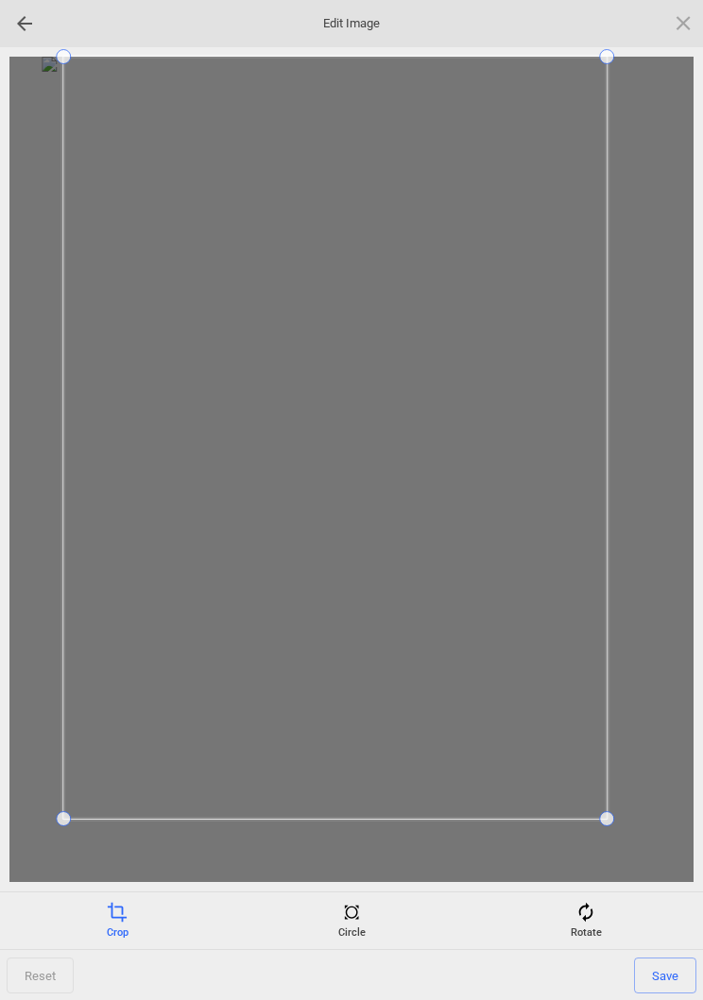
click at [46, 813] on div at bounding box center [351, 469] width 684 height 825
click at [670, 974] on span "Save" at bounding box center [665, 976] width 62 height 36
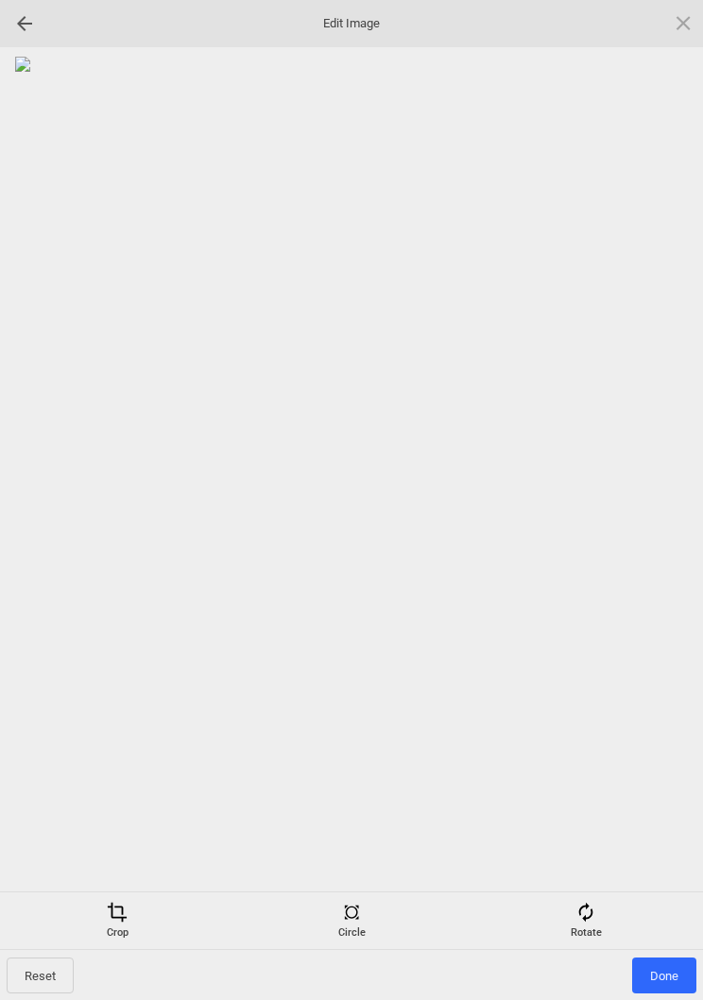
click at [670, 970] on span "Done" at bounding box center [664, 976] width 64 height 36
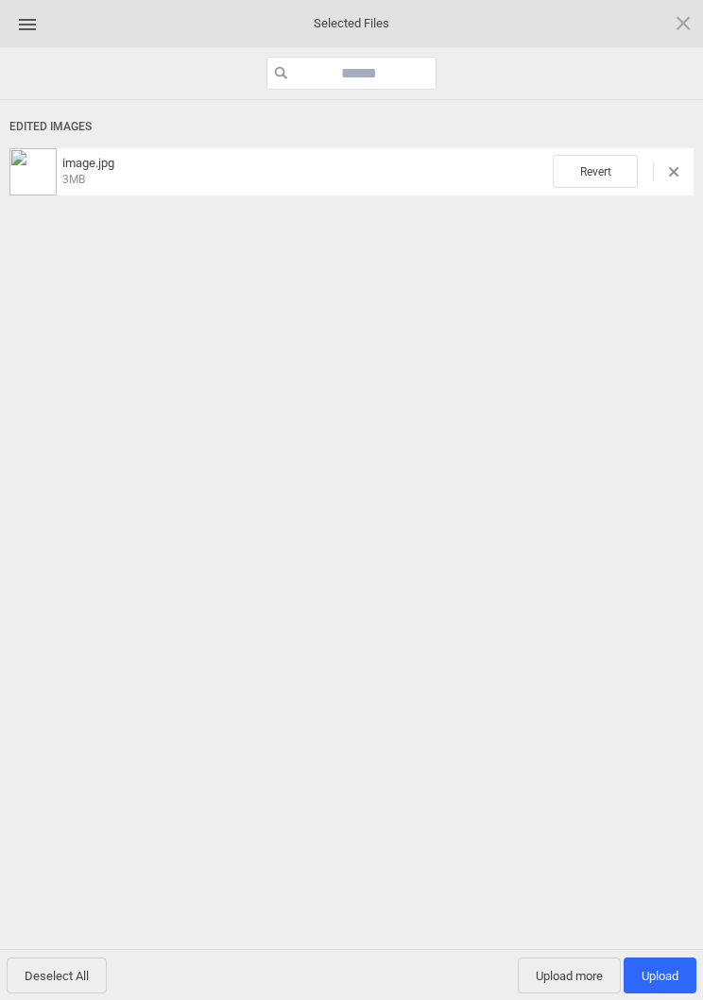
click at [568, 980] on span "Upload more" at bounding box center [569, 976] width 103 height 36
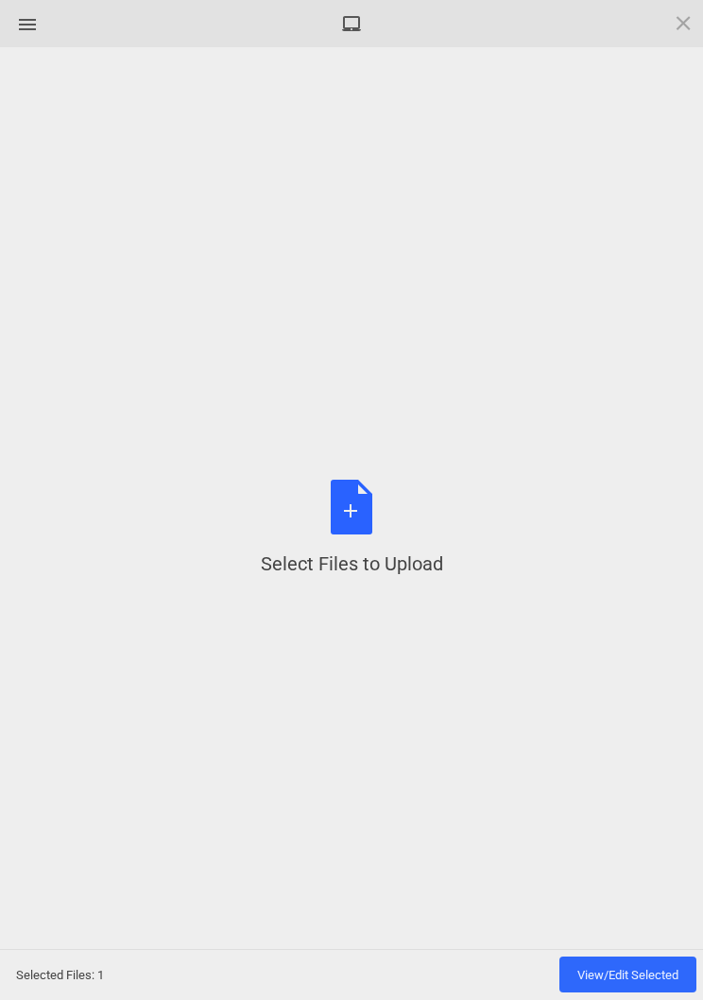
click at [336, 542] on div "Select Files to Upload or Drag and Drop, Copy and Paste Files" at bounding box center [352, 528] width 182 height 97
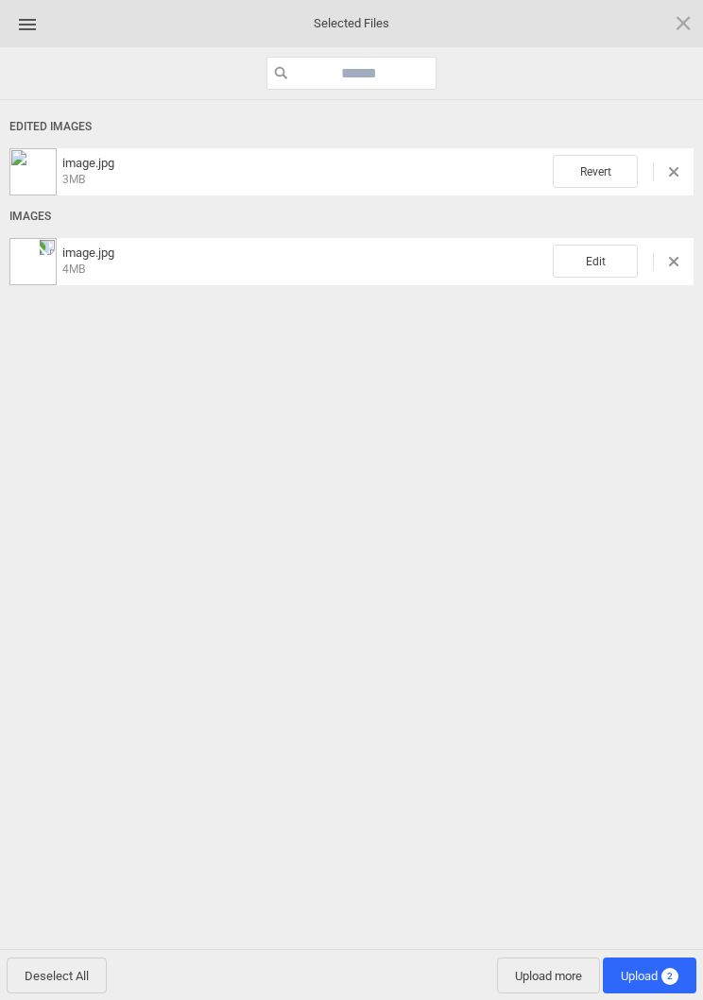
click at [590, 249] on span "Edit" at bounding box center [594, 261] width 85 height 33
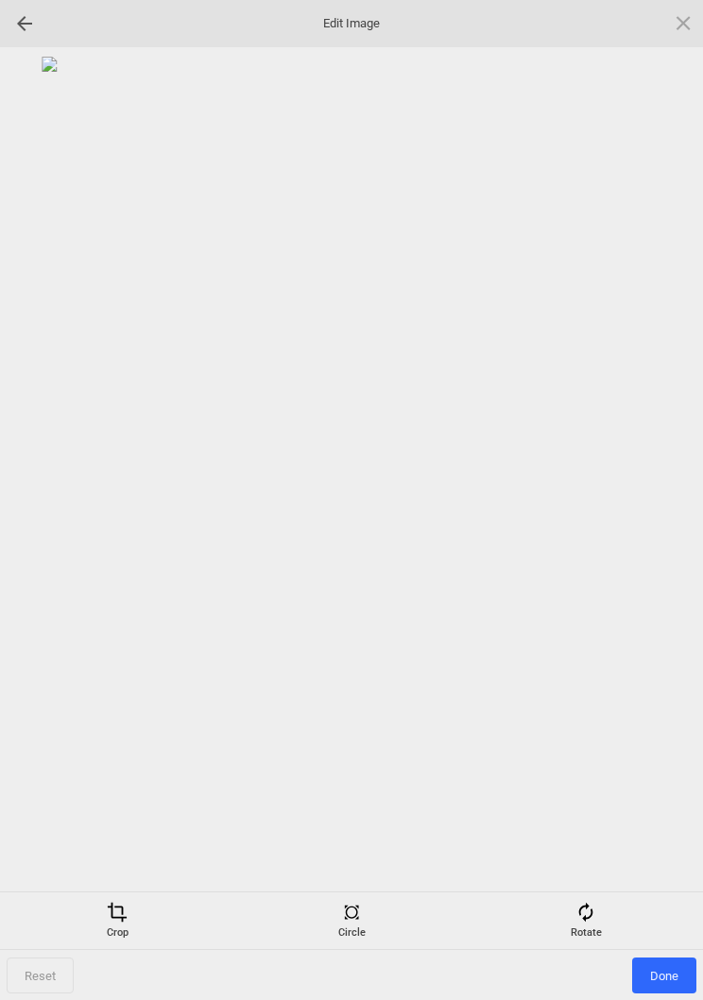
click at [585, 921] on span at bounding box center [585, 912] width 21 height 21
click at [655, 486] on div at bounding box center [659, 500] width 47 height 47
click at [662, 499] on div at bounding box center [659, 500] width 47 height 47
click at [659, 495] on div at bounding box center [659, 500] width 47 height 47
click at [669, 492] on div at bounding box center [659, 500] width 47 height 47
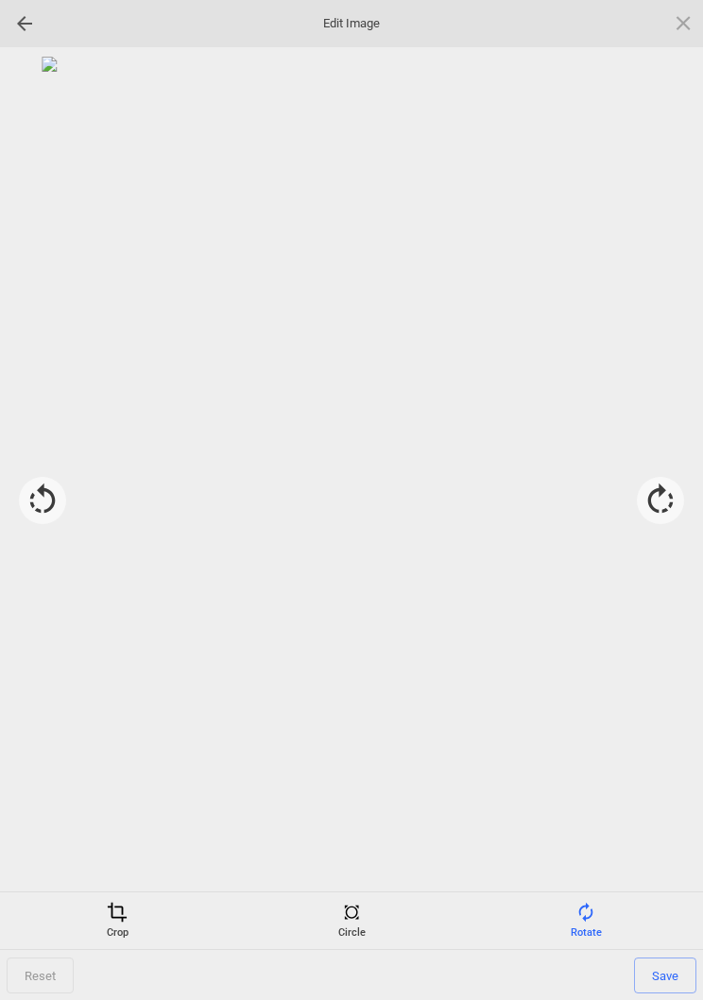
click at [115, 912] on span at bounding box center [117, 912] width 21 height 21
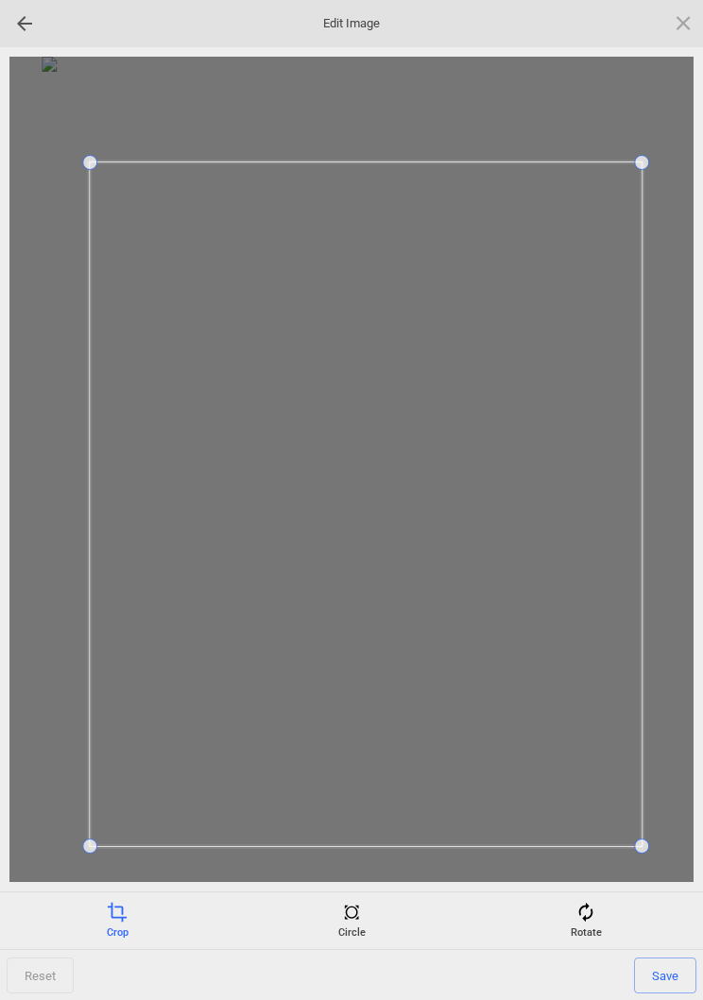
click at [663, 976] on span "Save" at bounding box center [665, 976] width 62 height 36
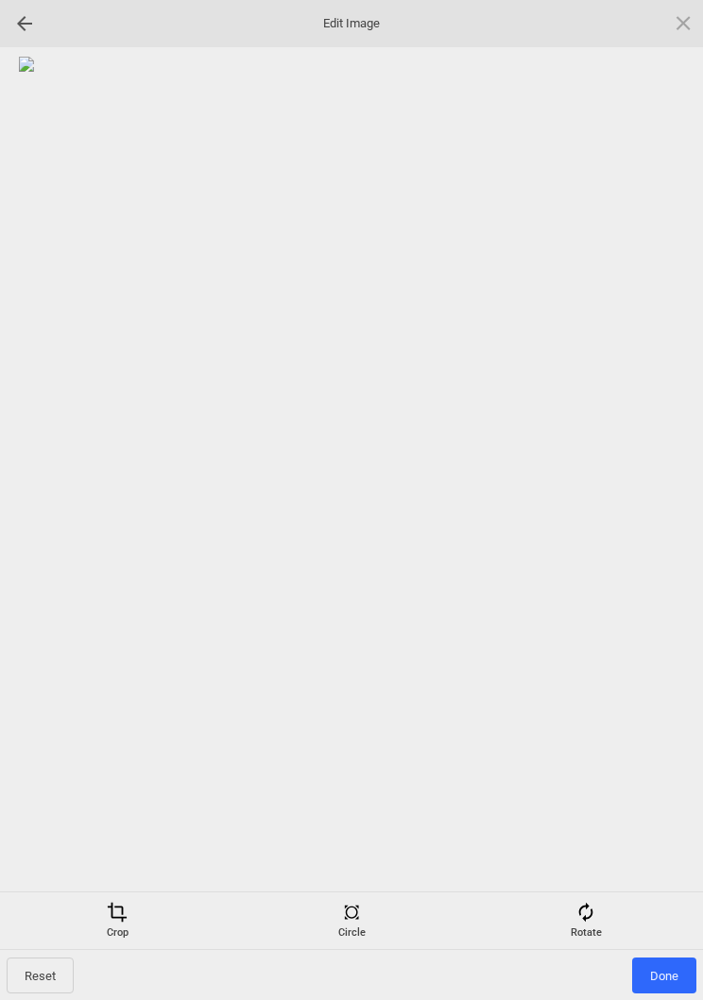
click at [666, 972] on span "Done" at bounding box center [664, 976] width 64 height 36
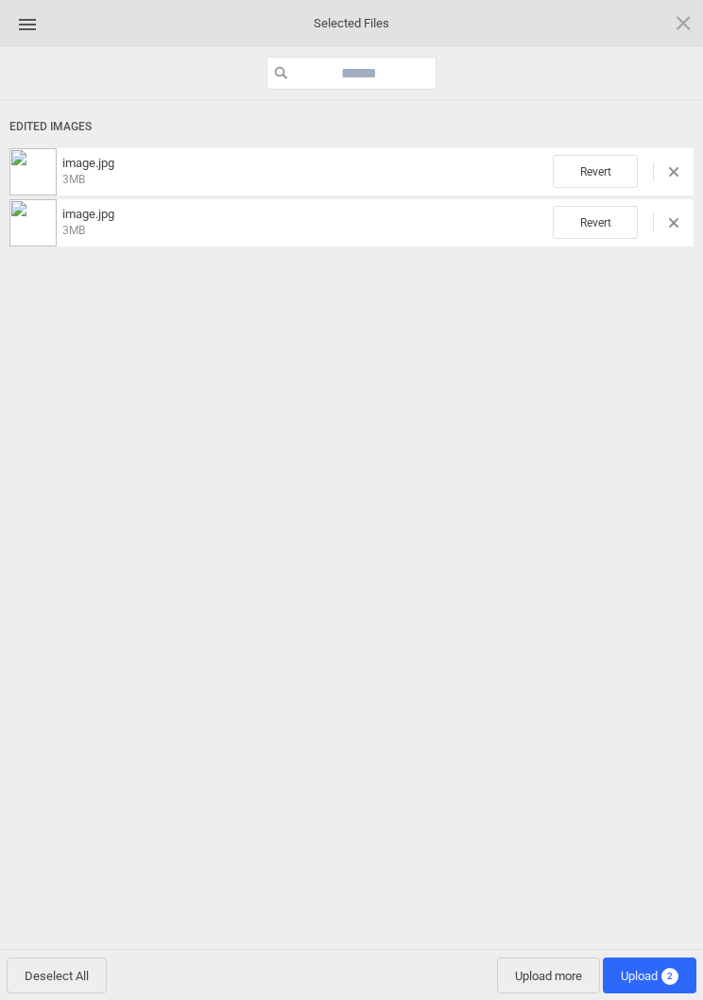
click at [541, 976] on span "Upload more" at bounding box center [548, 976] width 103 height 36
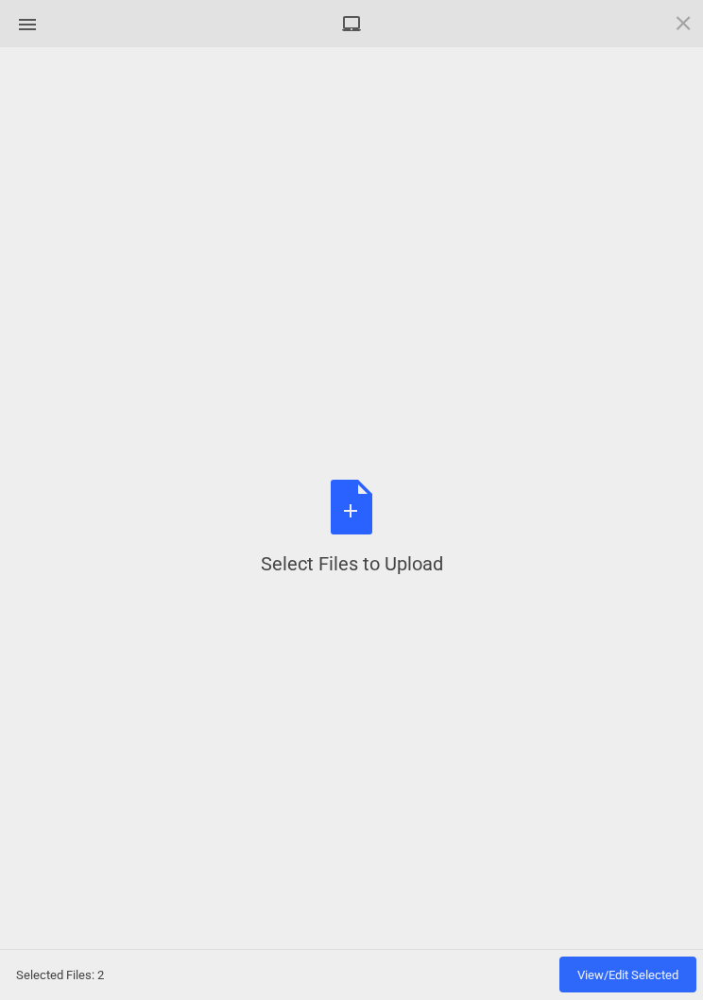
click at [370, 526] on div "Select Files to Upload or Drag and Drop, Copy and Paste Files" at bounding box center [352, 528] width 182 height 97
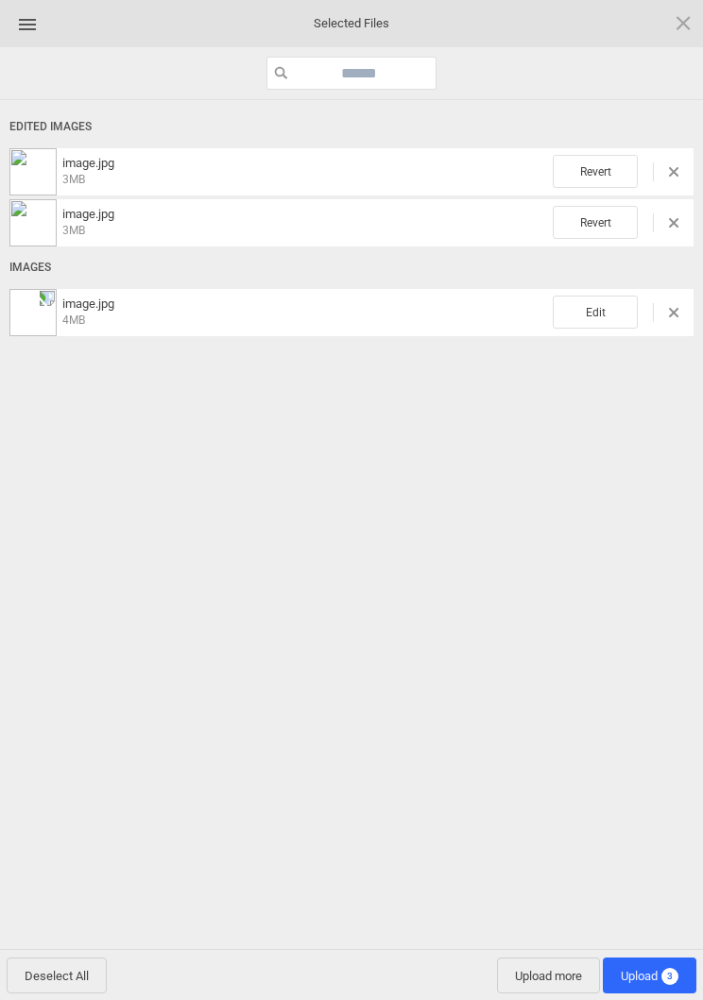
click at [586, 308] on span "Edit" at bounding box center [594, 312] width 85 height 33
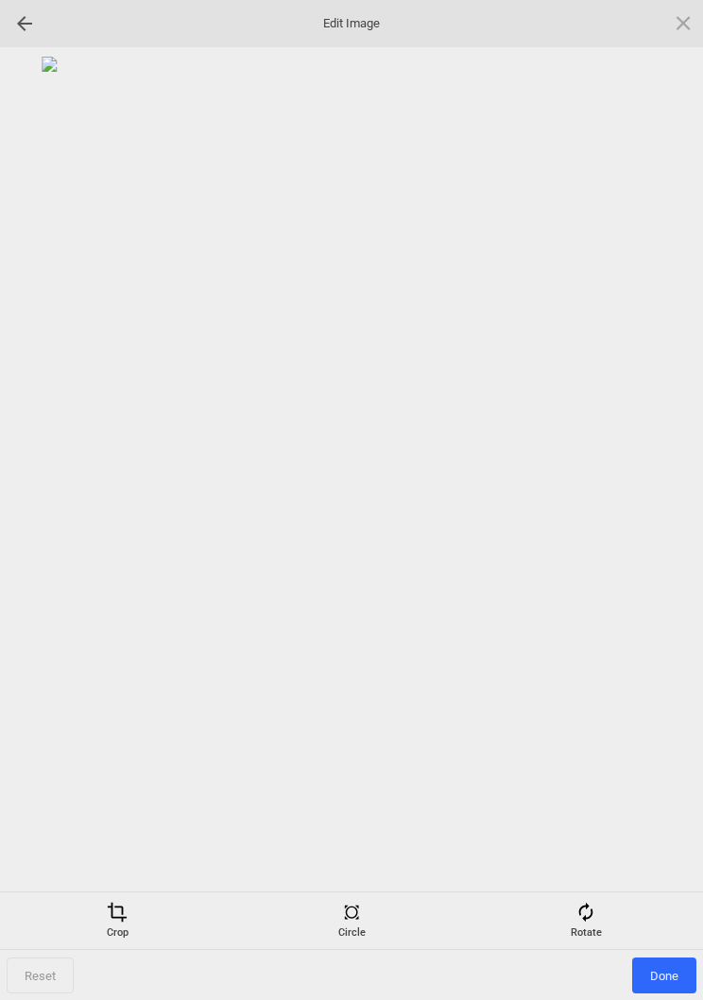
click at [603, 908] on div "Rotate" at bounding box center [585, 921] width 225 height 38
click at [662, 486] on div at bounding box center [659, 500] width 47 height 47
click at [661, 492] on div at bounding box center [659, 500] width 47 height 47
click at [650, 488] on div at bounding box center [659, 500] width 47 height 47
click at [646, 493] on div at bounding box center [659, 500] width 47 height 47
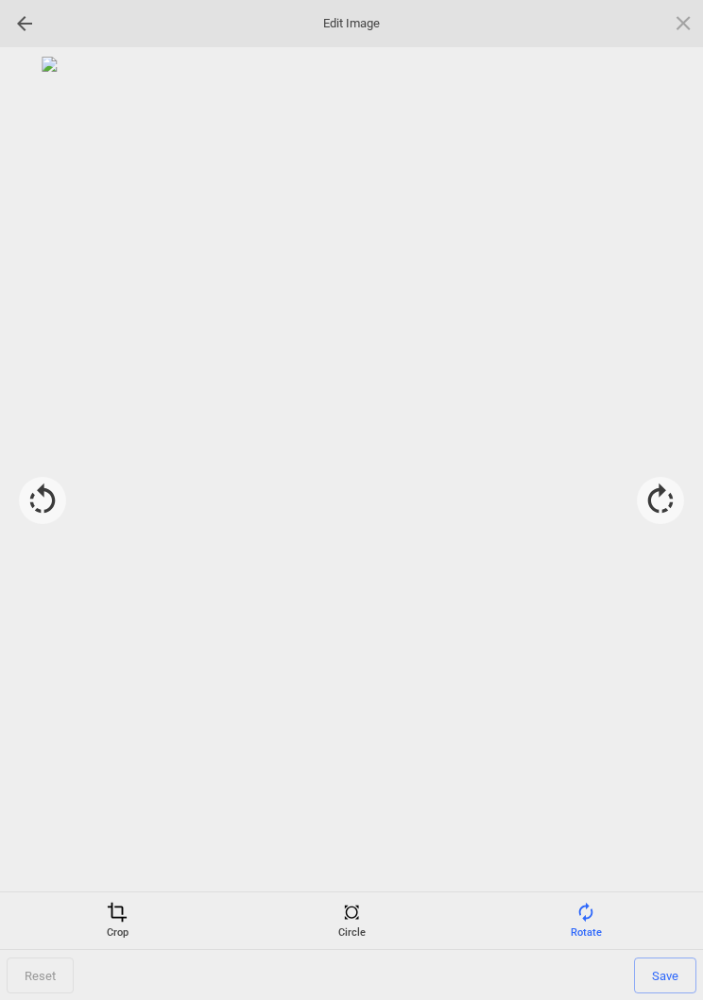
click at [104, 939] on div "Crop" at bounding box center [117, 921] width 225 height 38
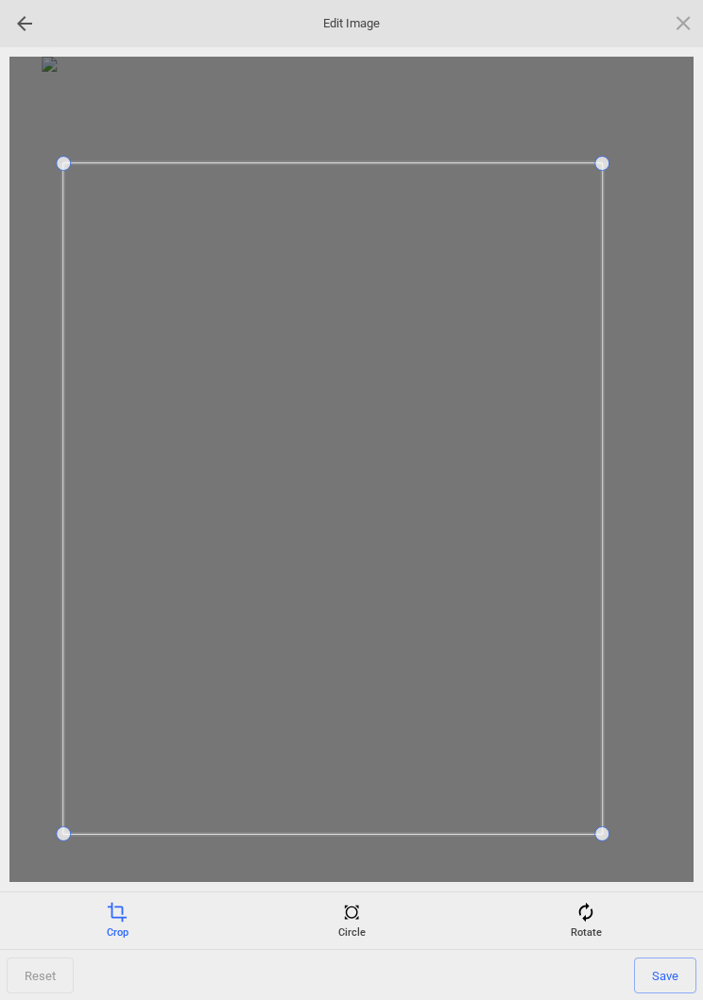
click at [670, 978] on span "Save" at bounding box center [665, 976] width 62 height 36
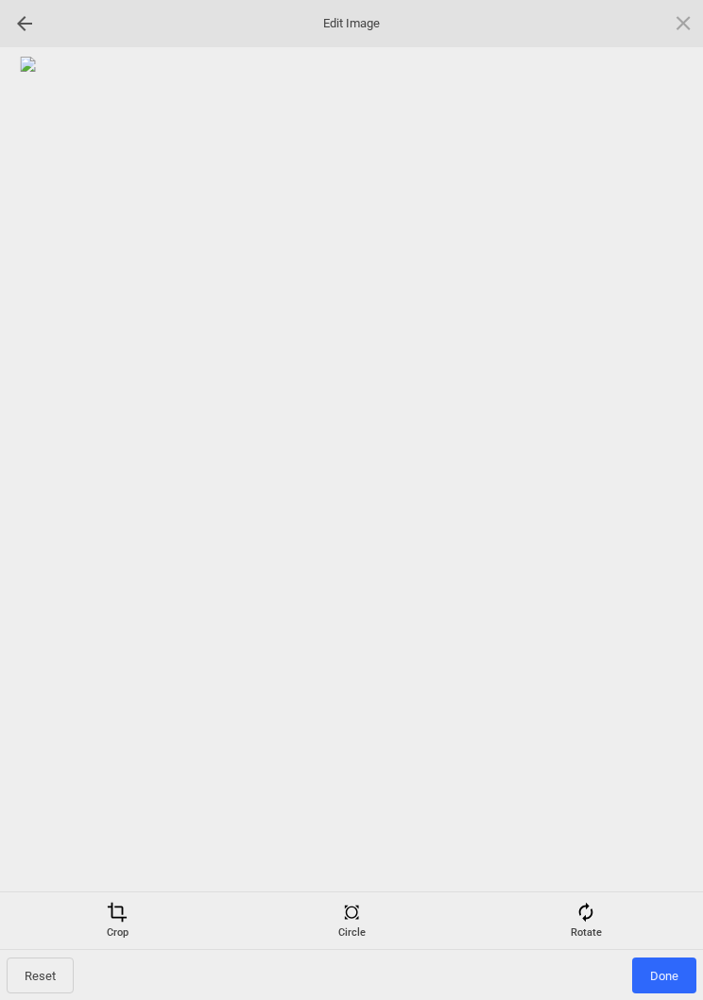
click at [674, 978] on span "Done" at bounding box center [664, 976] width 64 height 36
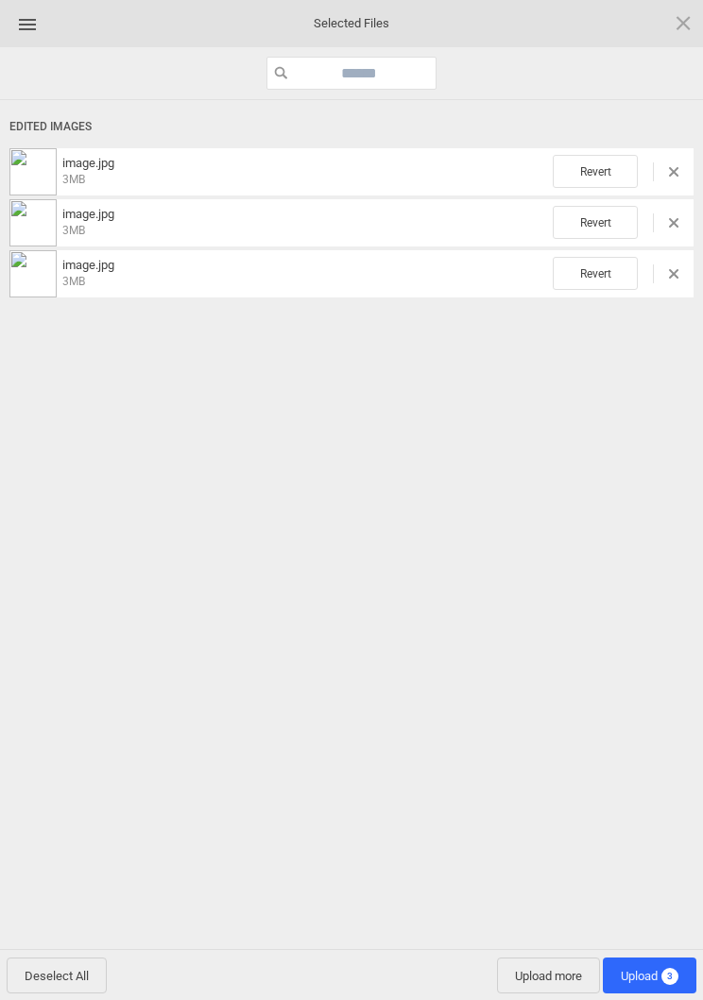
click at [654, 971] on span "Upload 3" at bounding box center [649, 976] width 58 height 14
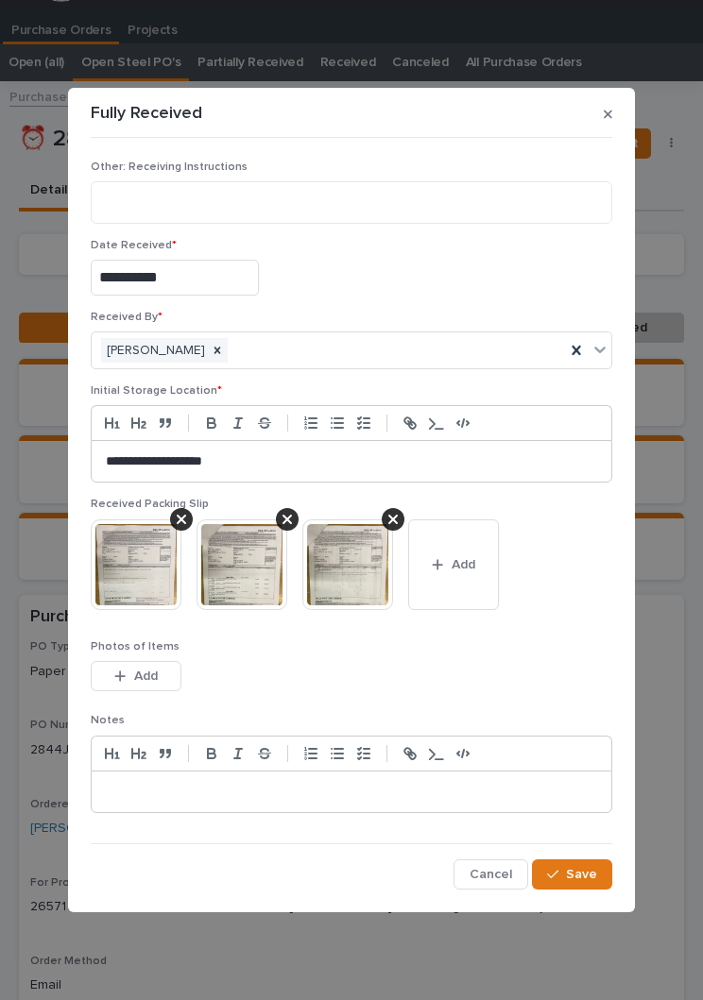
click at [601, 883] on button "Save" at bounding box center [572, 874] width 80 height 30
